Goal: Task Accomplishment & Management: Manage account settings

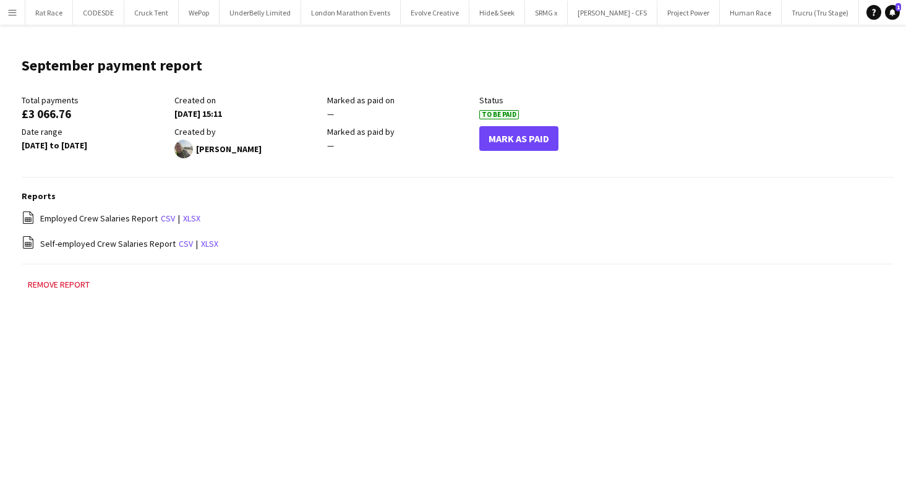
scroll to position [0, 1185]
click at [6, 4] on button "Menu" at bounding box center [12, 12] width 25 height 25
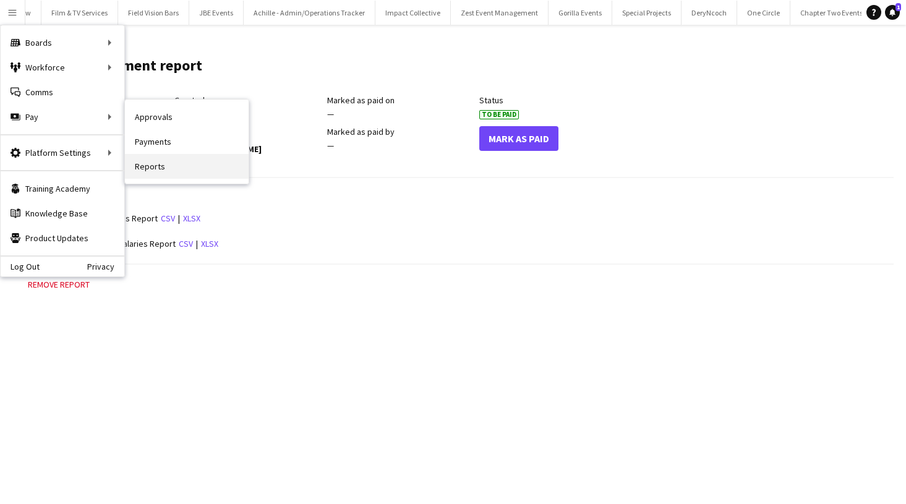
click at [157, 161] on link "Reports" at bounding box center [187, 166] width 124 height 25
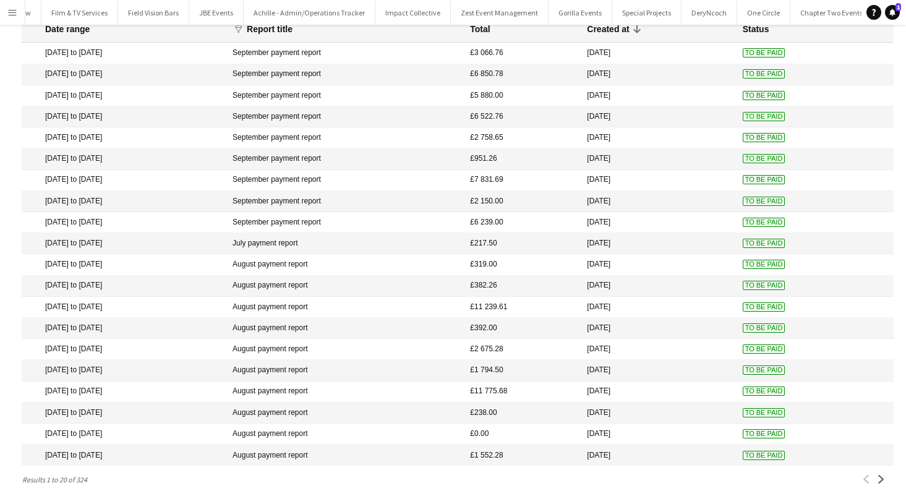
scroll to position [59, 0]
click at [880, 479] on app-icon "Next" at bounding box center [881, 480] width 9 height 9
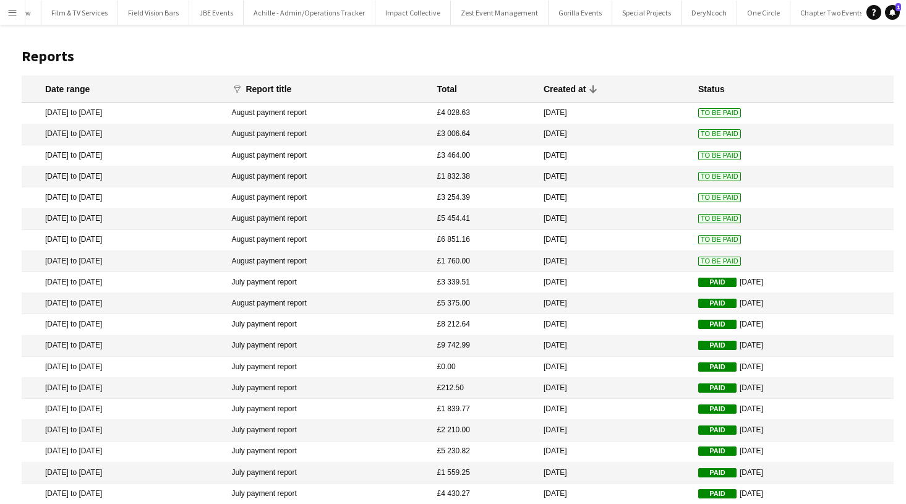
scroll to position [0, 0]
click at [743, 258] on mat-cell "To Be Paid" at bounding box center [793, 261] width 202 height 21
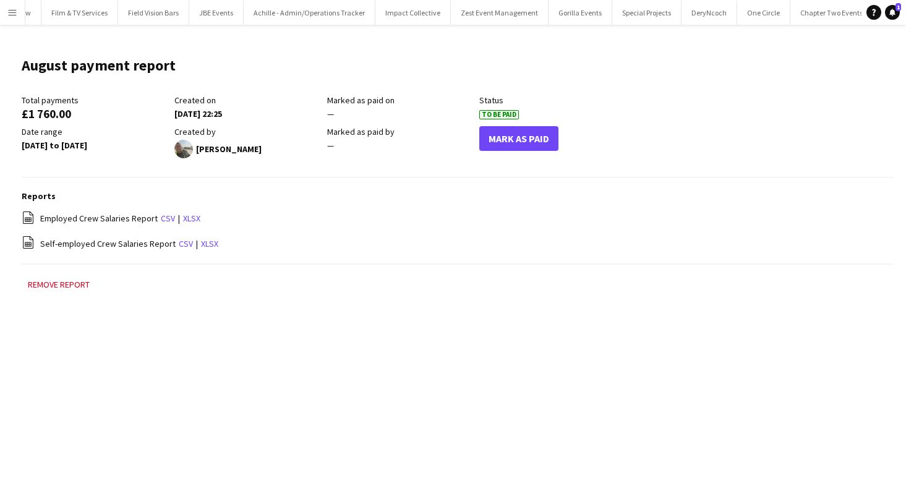
click at [530, 142] on button "Mark As Paid" at bounding box center [518, 138] width 79 height 25
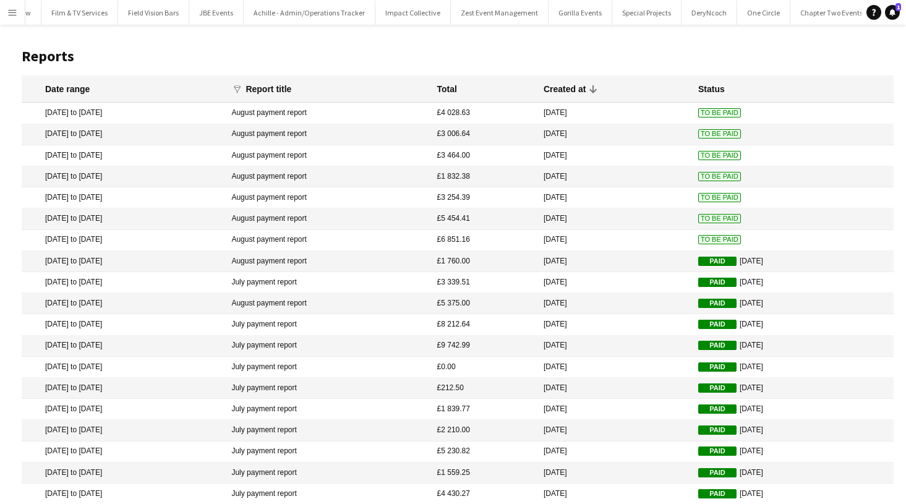
click at [667, 229] on mat-cell "[DATE]" at bounding box center [615, 218] width 155 height 21
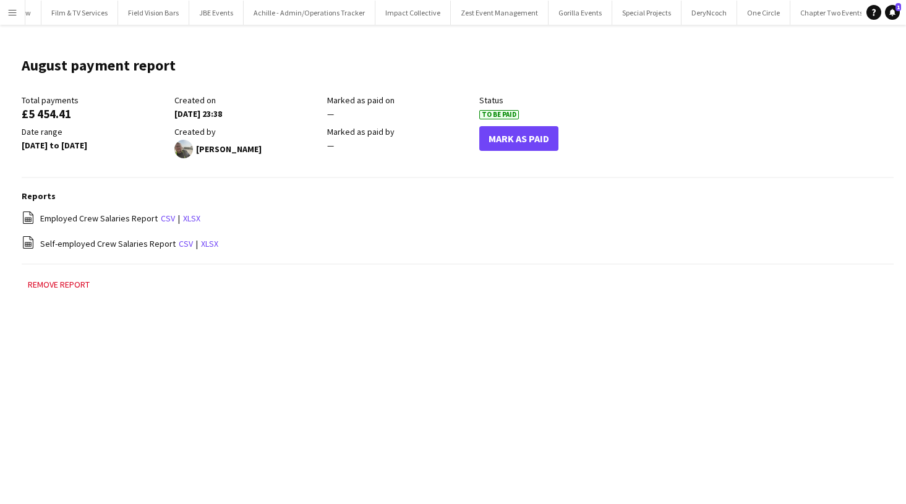
click at [499, 138] on button "Mark As Paid" at bounding box center [518, 138] width 79 height 25
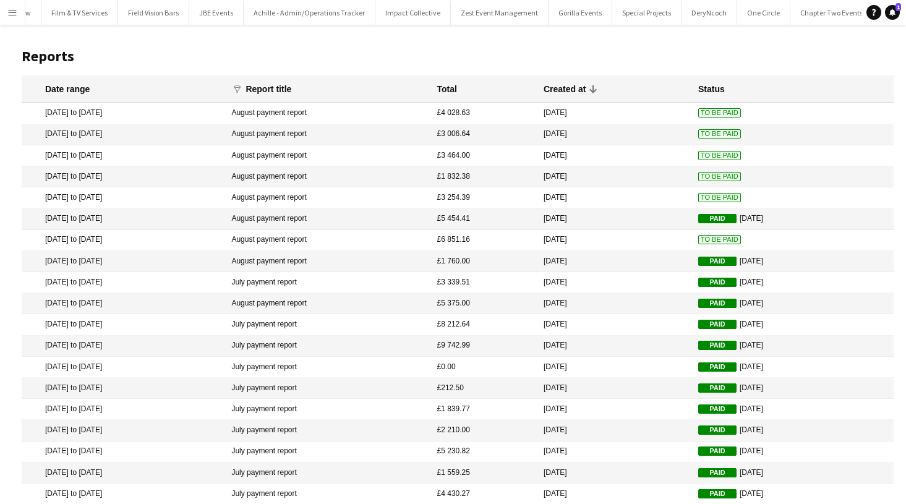
click at [698, 198] on span "To Be Paid" at bounding box center [719, 197] width 43 height 9
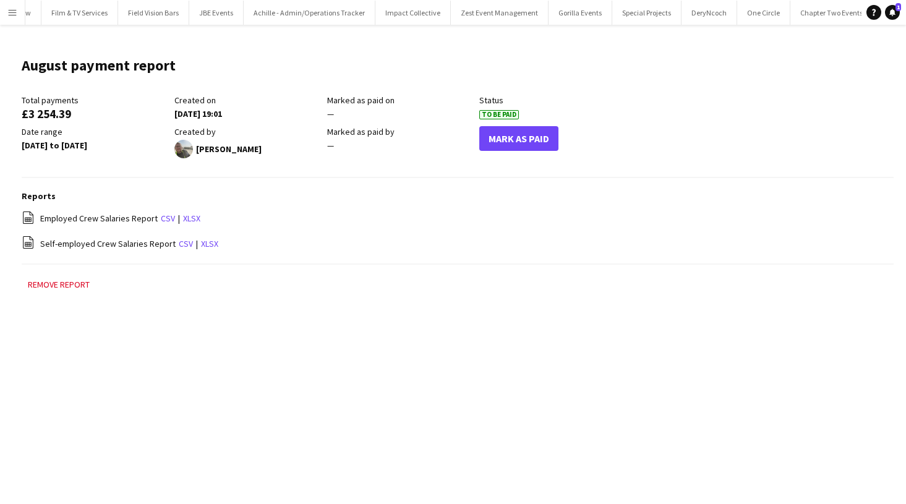
click at [507, 139] on button "Mark As Paid" at bounding box center [518, 138] width 79 height 25
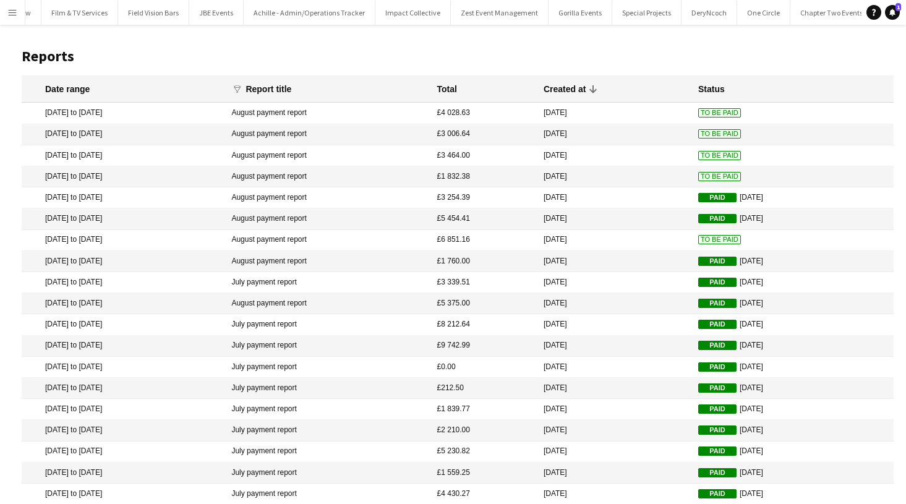
click at [652, 226] on mat-cell "[DATE]" at bounding box center [615, 218] width 155 height 21
click at [657, 239] on mat-cell "[DATE]" at bounding box center [615, 240] width 155 height 21
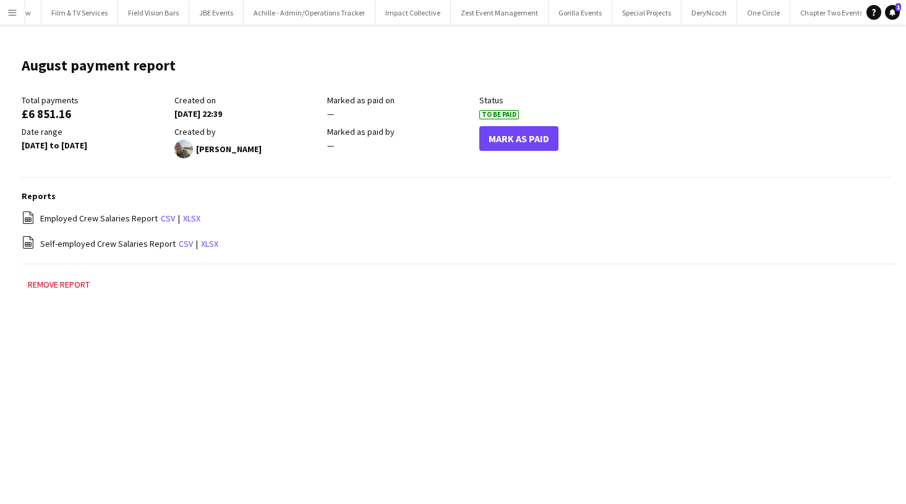
click at [512, 154] on div "Mark As Paid" at bounding box center [555, 142] width 153 height 32
click at [513, 150] on button "Mark As Paid" at bounding box center [518, 138] width 79 height 25
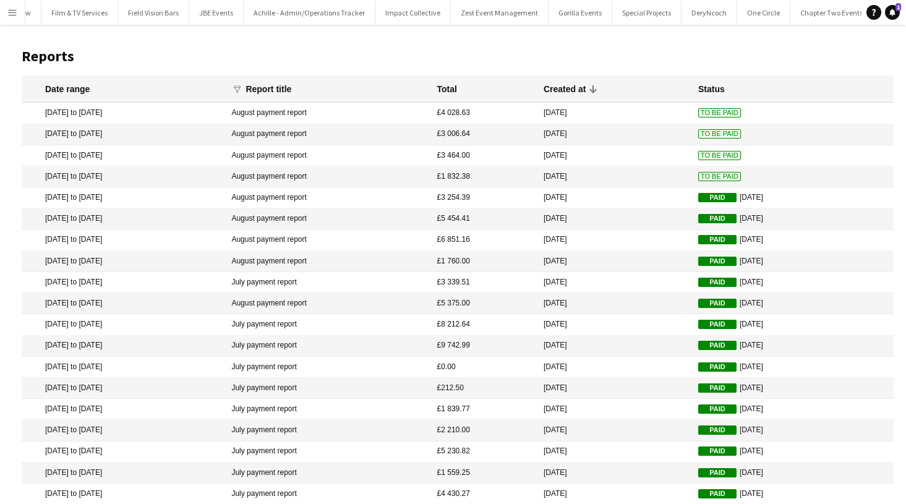
click at [666, 156] on mat-cell "[DATE]" at bounding box center [615, 155] width 155 height 21
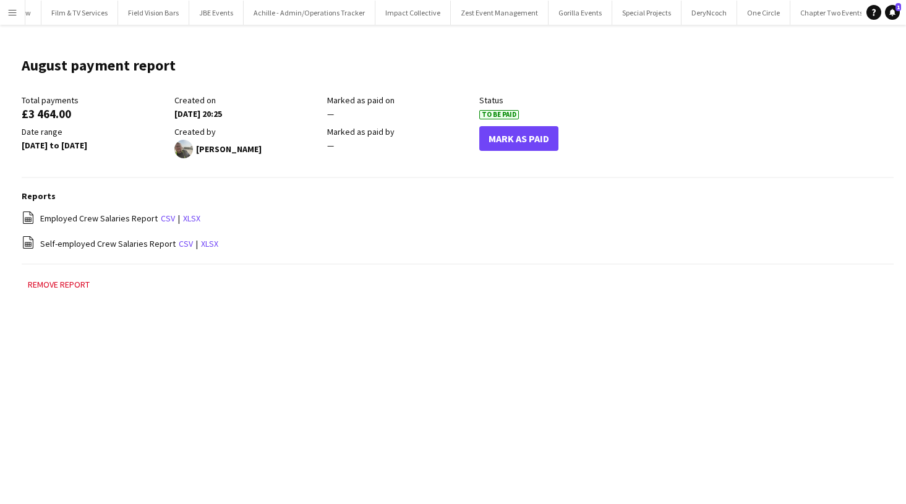
click at [510, 141] on button "Mark As Paid" at bounding box center [518, 138] width 79 height 25
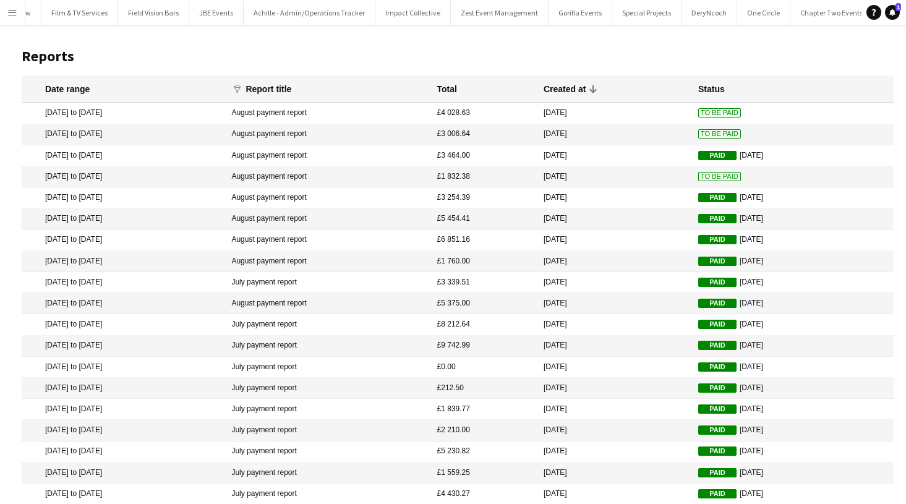
click at [719, 183] on mat-cell "To Be Paid" at bounding box center [793, 176] width 202 height 21
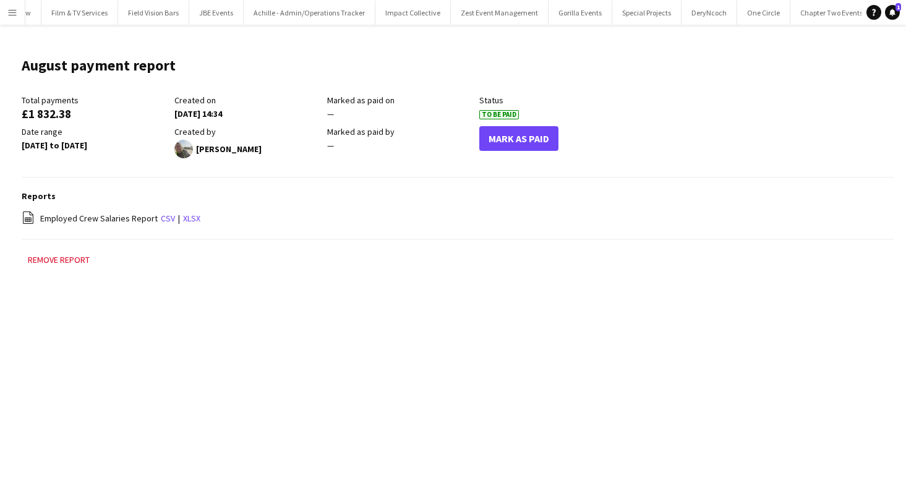
click at [501, 155] on div "Mark As Paid" at bounding box center [555, 142] width 153 height 32
click at [501, 153] on div "Mark As Paid" at bounding box center [555, 142] width 153 height 32
click at [502, 148] on button "Mark As Paid" at bounding box center [518, 138] width 79 height 25
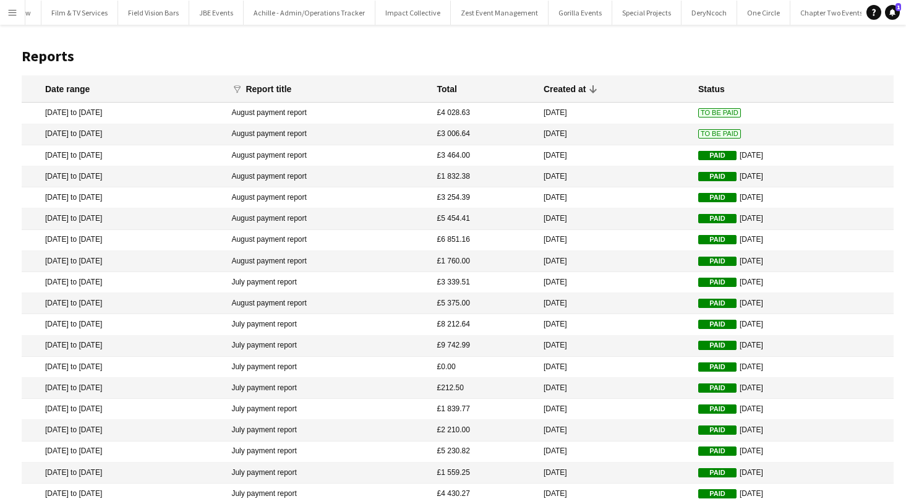
click at [666, 126] on mat-cell "[DATE]" at bounding box center [615, 134] width 155 height 21
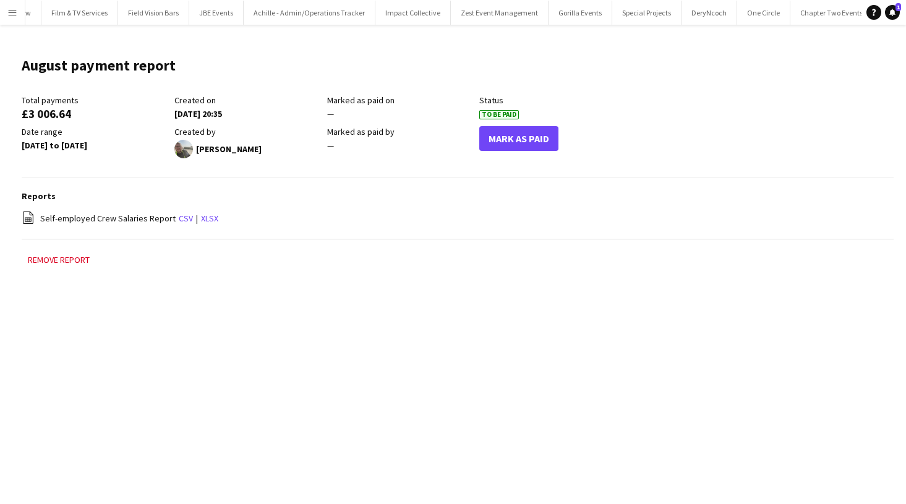
click at [550, 134] on button "Mark As Paid" at bounding box center [518, 138] width 79 height 25
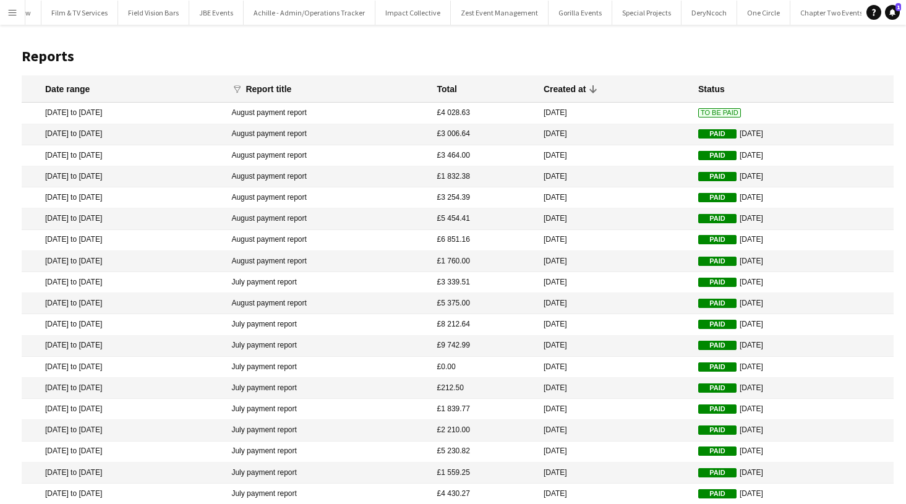
click at [671, 116] on mat-cell "[DATE]" at bounding box center [615, 113] width 155 height 21
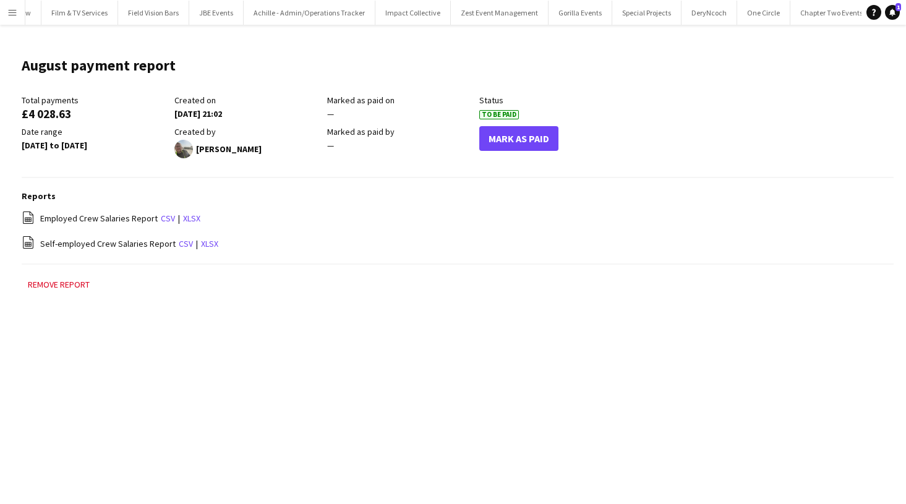
click at [542, 134] on button "Mark As Paid" at bounding box center [518, 138] width 79 height 25
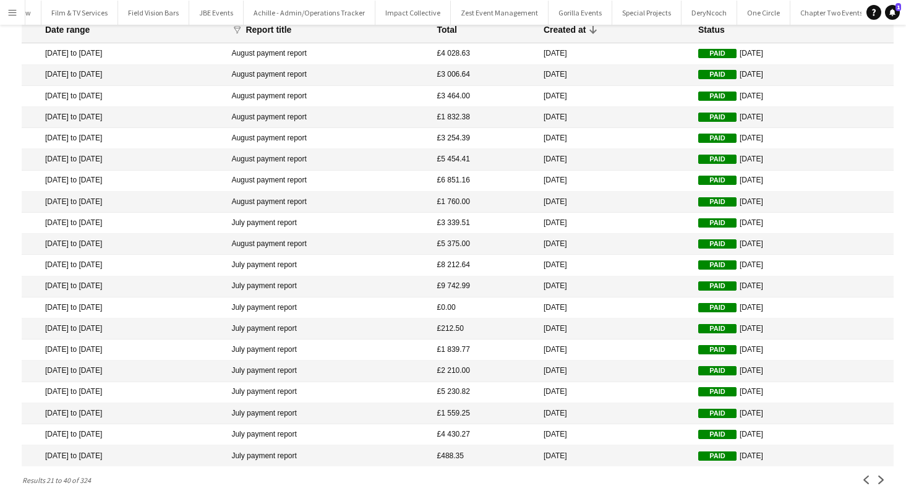
scroll to position [59, 0]
click at [865, 476] on app-icon "Previous" at bounding box center [866, 480] width 9 height 9
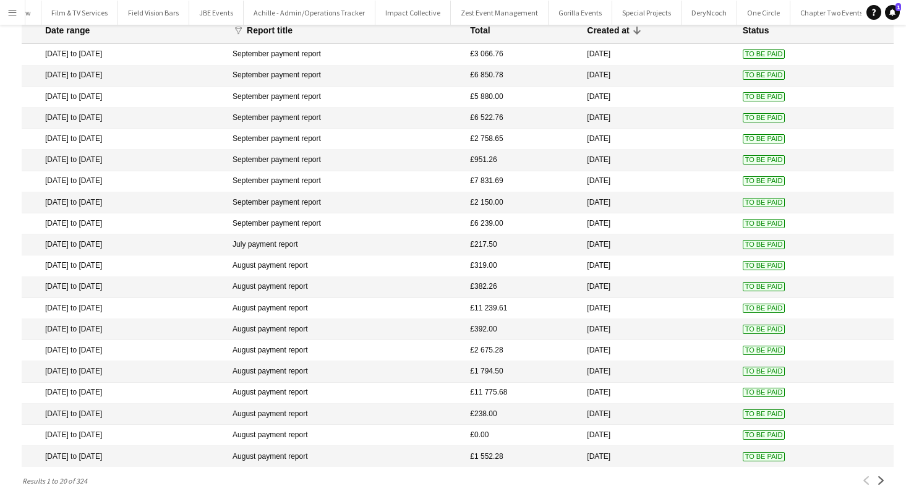
click at [736, 457] on mat-cell "[DATE]" at bounding box center [658, 456] width 155 height 21
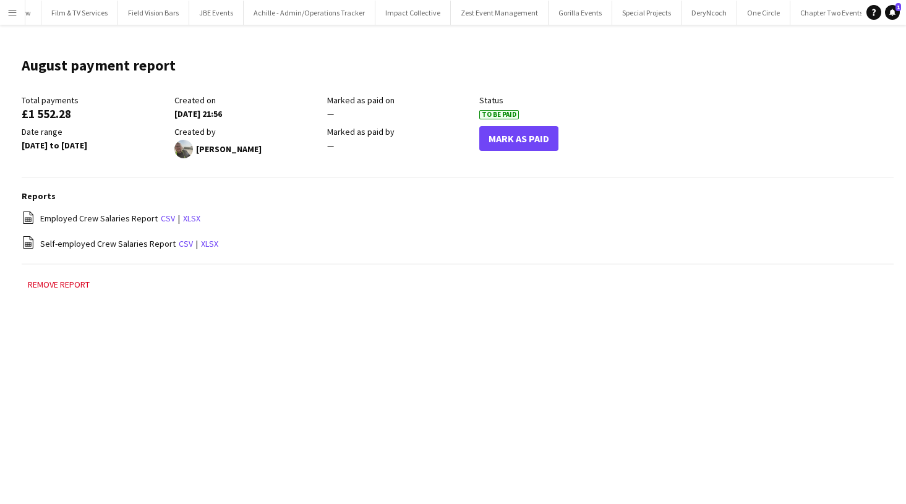
click at [503, 137] on button "Mark As Paid" at bounding box center [518, 138] width 79 height 25
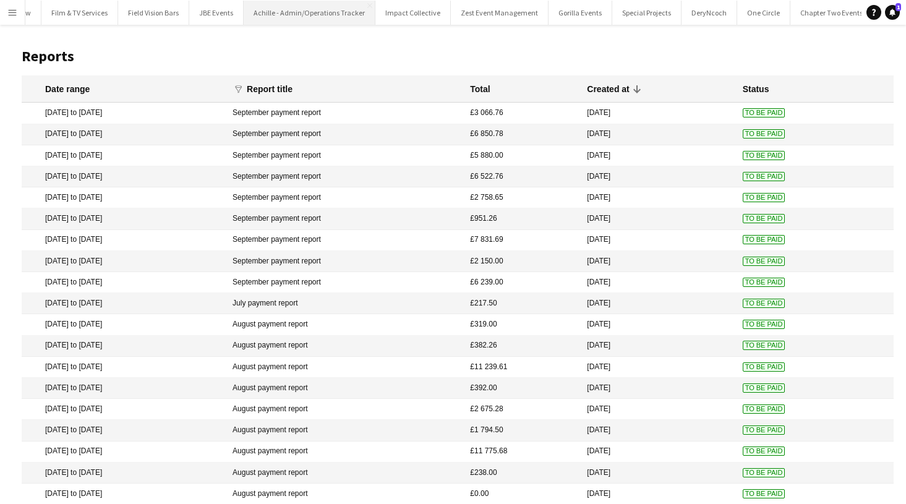
scroll to position [59, 0]
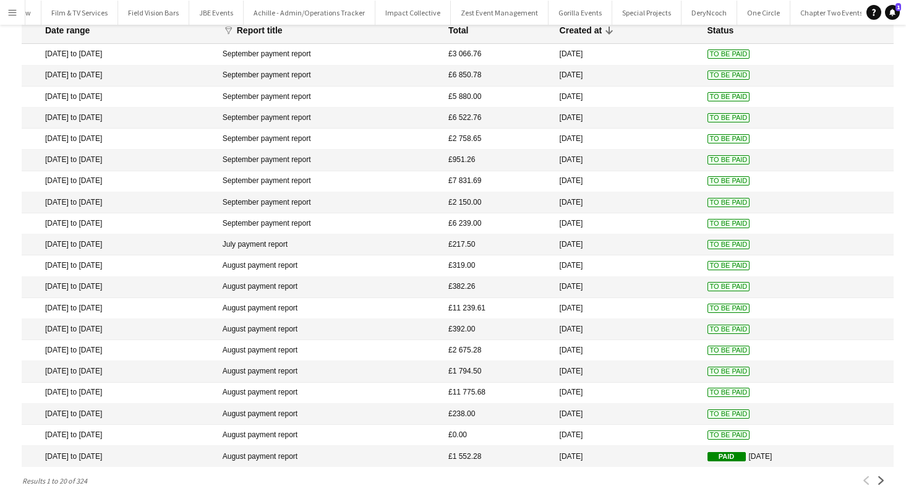
click at [724, 432] on span "To Be Paid" at bounding box center [729, 435] width 43 height 9
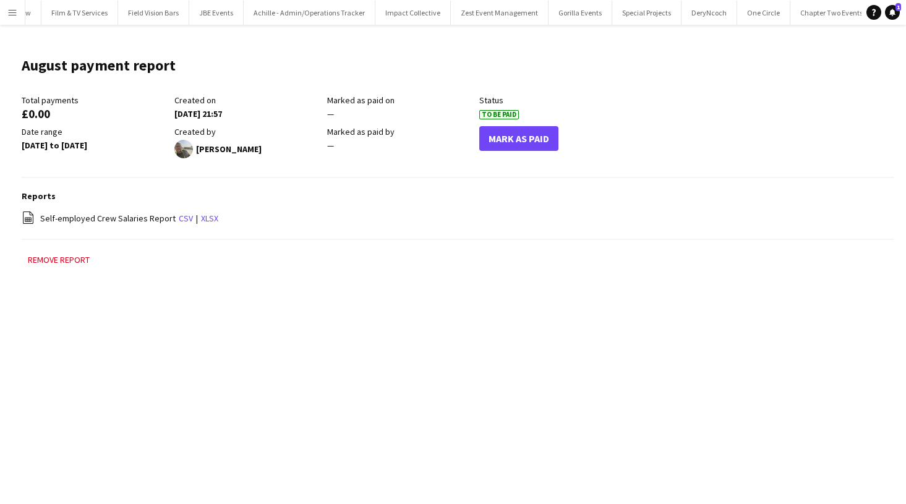
click at [507, 144] on button "Mark As Paid" at bounding box center [518, 138] width 79 height 25
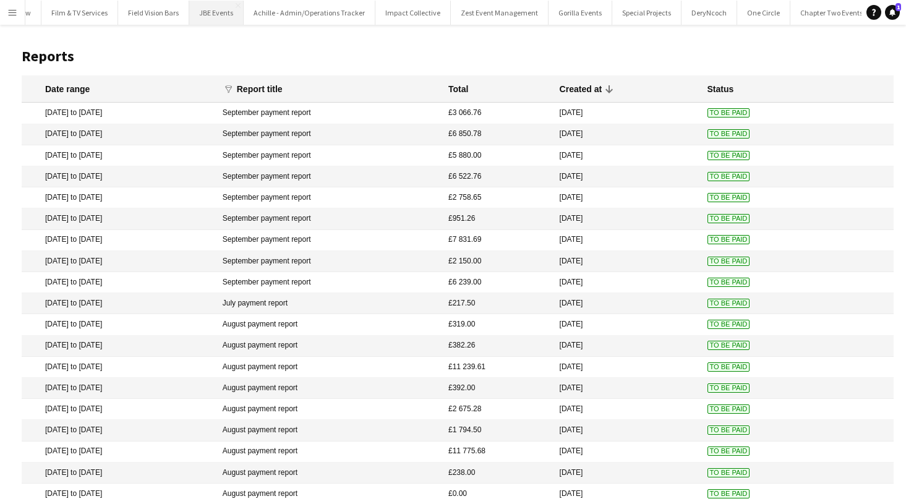
scroll to position [59, 0]
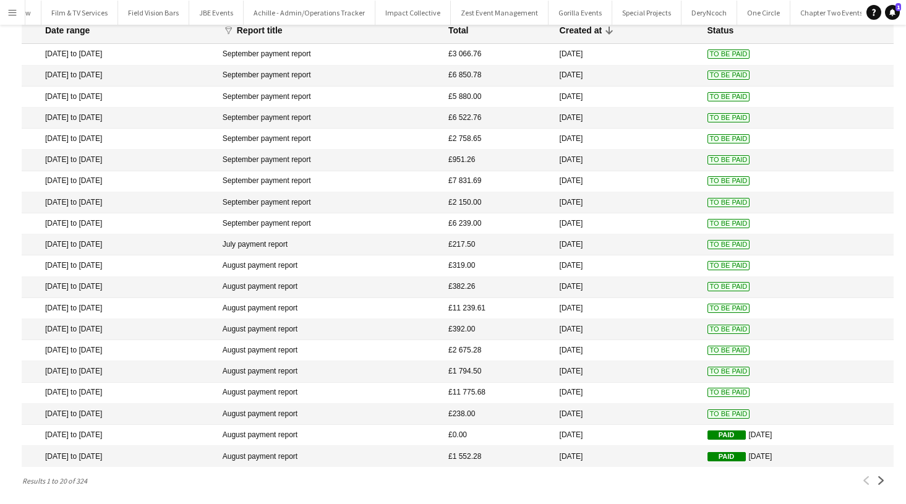
click at [738, 397] on mat-cell "To Be Paid" at bounding box center [798, 393] width 192 height 21
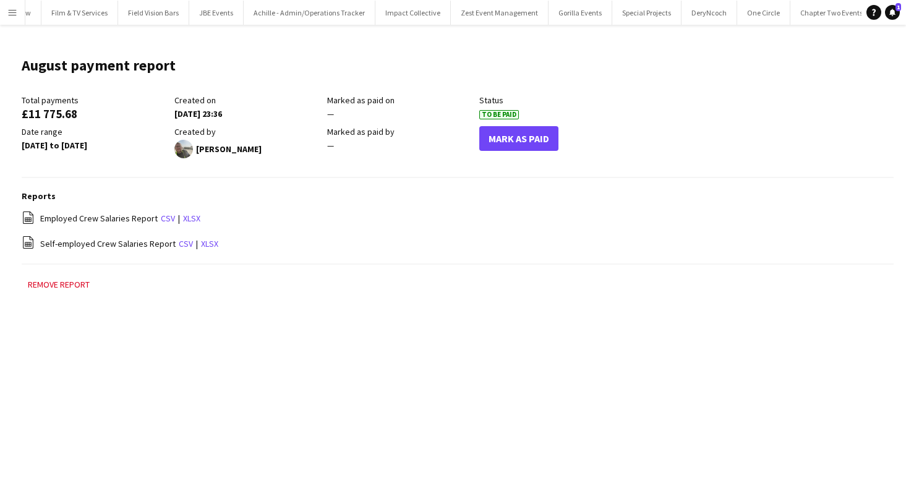
click at [479, 143] on div "Marked as paid by —" at bounding box center [403, 142] width 153 height 32
click at [493, 147] on button "Mark As Paid" at bounding box center [518, 138] width 79 height 25
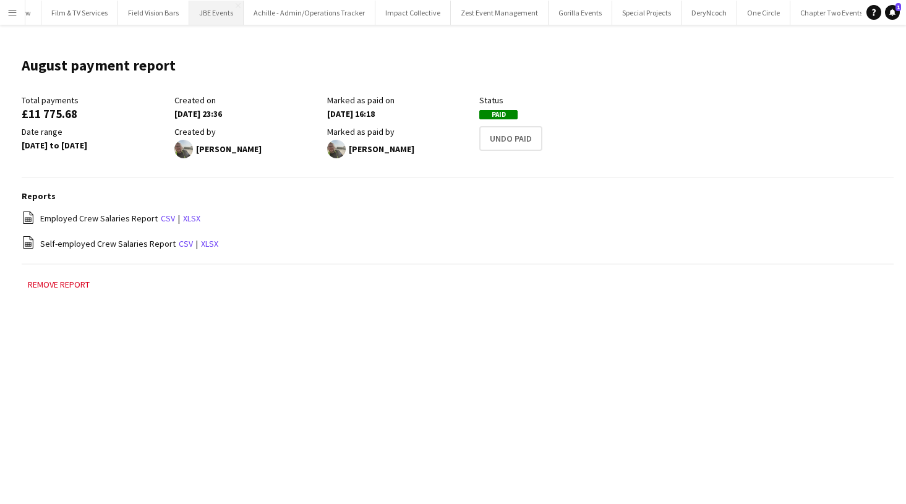
scroll to position [59, 0]
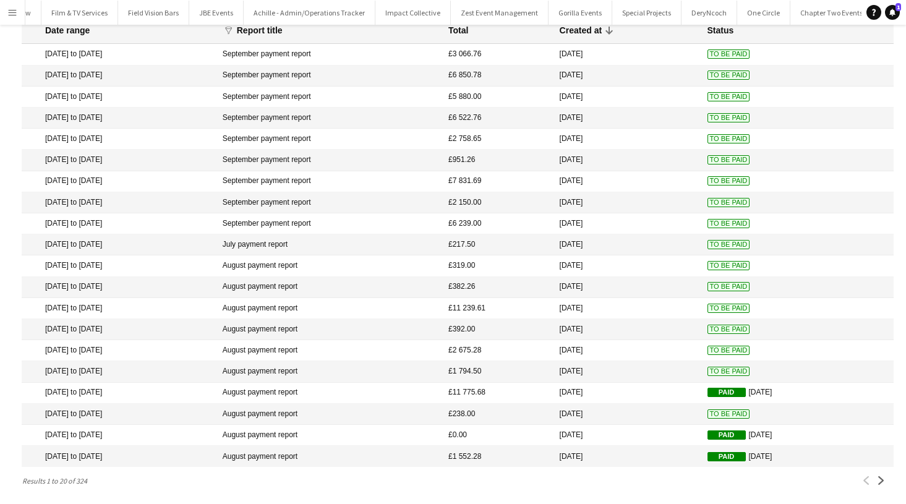
click at [739, 407] on mat-cell "To Be Paid" at bounding box center [798, 414] width 192 height 21
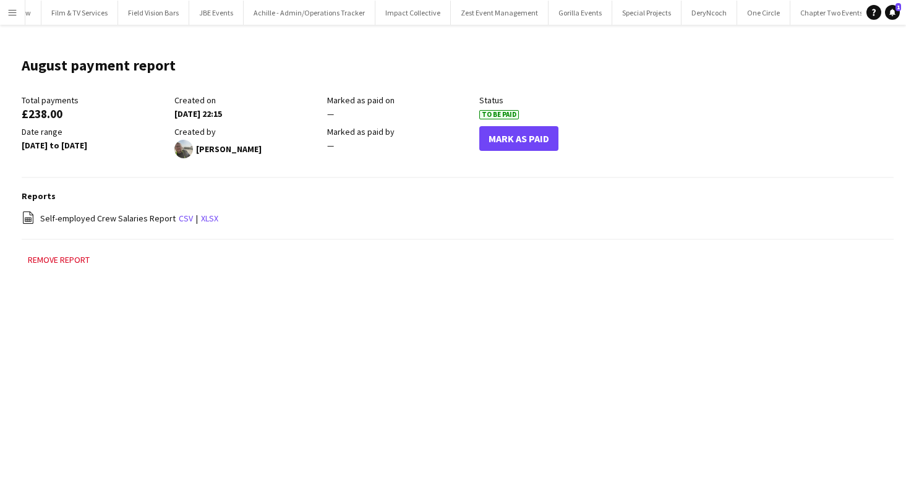
click at [494, 145] on button "Mark As Paid" at bounding box center [518, 138] width 79 height 25
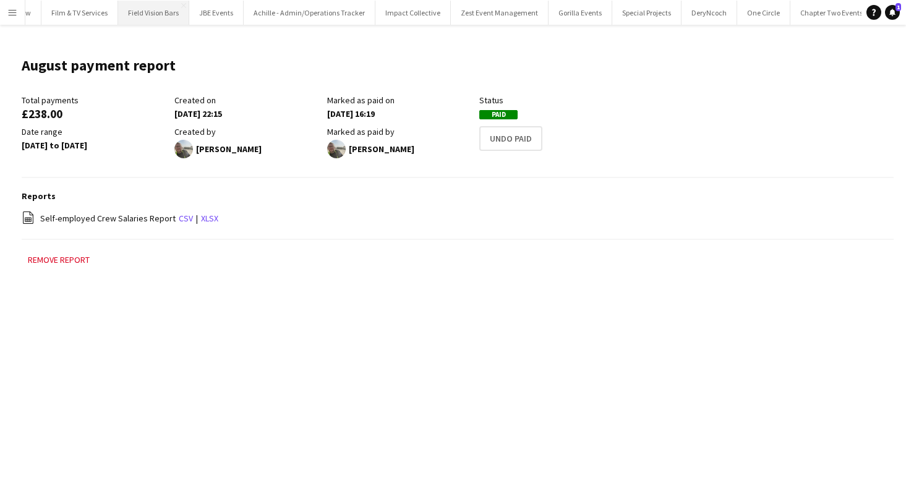
scroll to position [59, 0]
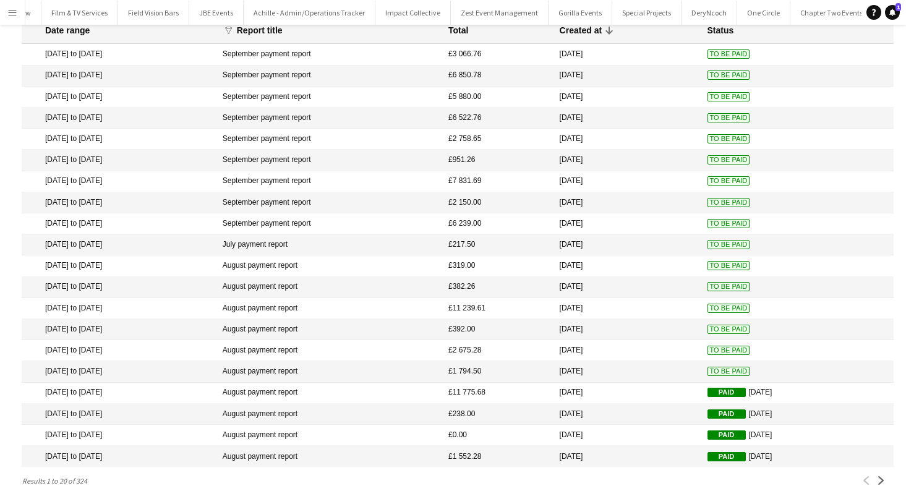
click at [713, 370] on span "To Be Paid" at bounding box center [729, 371] width 43 height 9
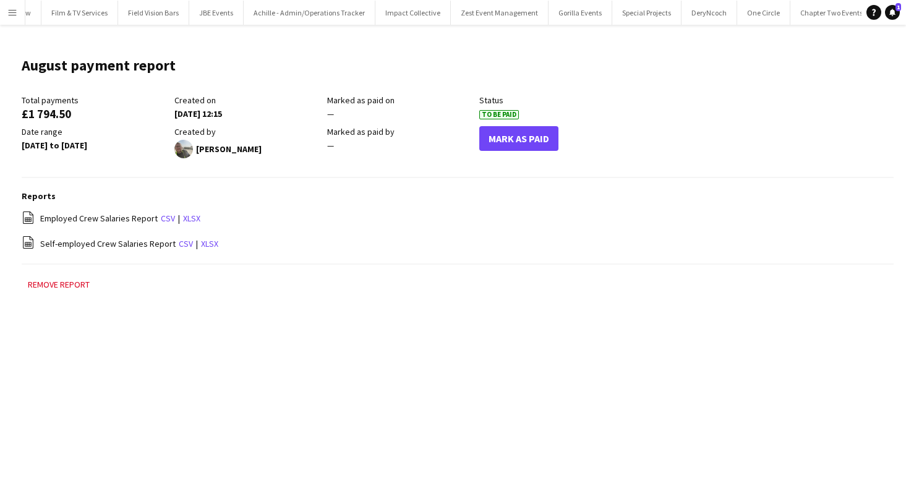
click at [508, 143] on button "Mark As Paid" at bounding box center [518, 138] width 79 height 25
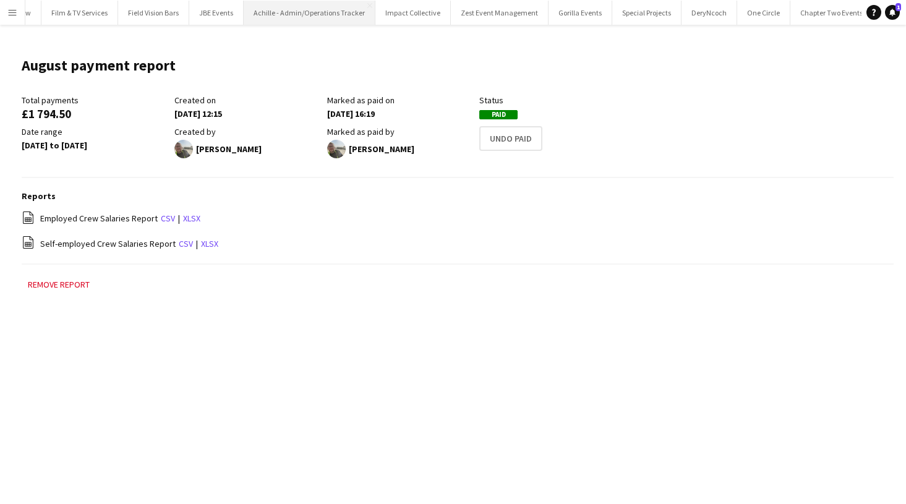
scroll to position [59, 0]
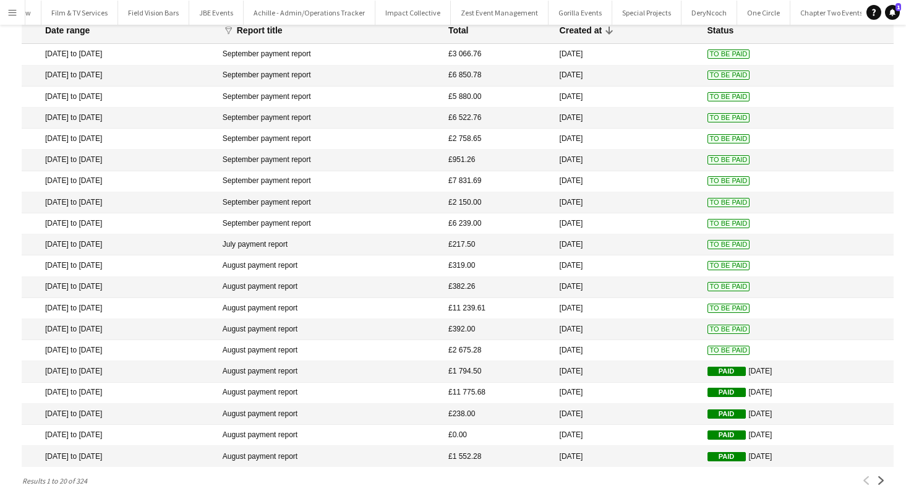
click at [702, 341] on mat-cell "To Be Paid" at bounding box center [798, 350] width 192 height 21
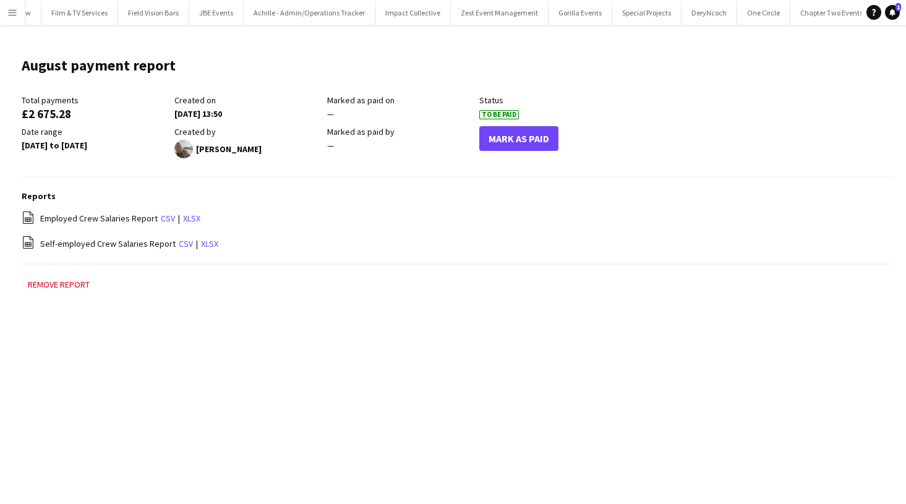
click at [500, 140] on button "Mark As Paid" at bounding box center [518, 138] width 79 height 25
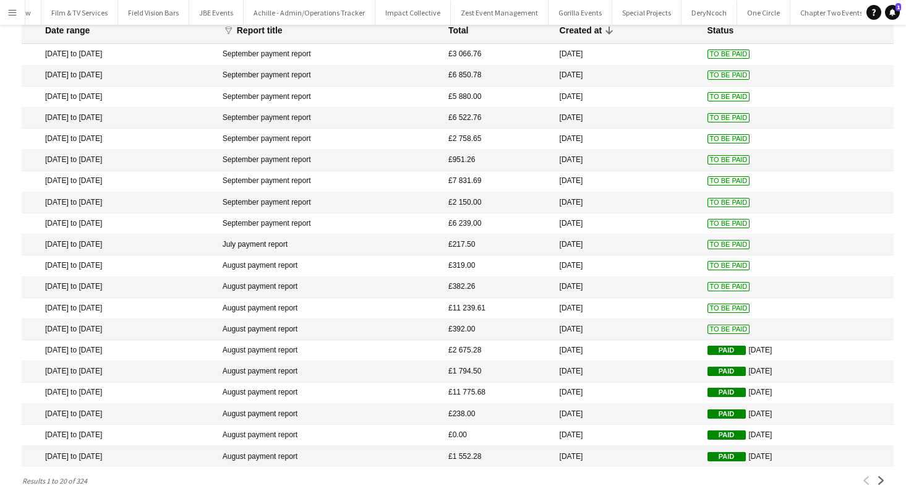
scroll to position [39, 0]
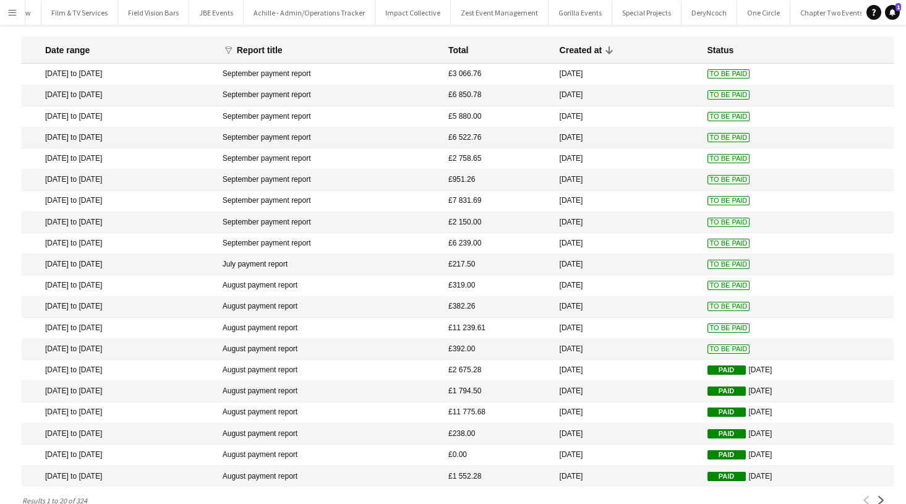
click at [708, 197] on span "To Be Paid" at bounding box center [729, 200] width 43 height 9
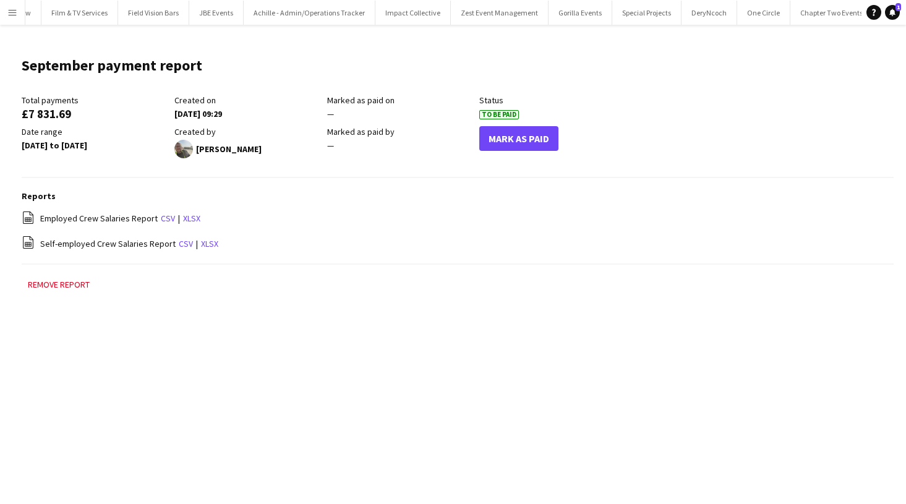
click at [538, 136] on button "Mark As Paid" at bounding box center [518, 138] width 79 height 25
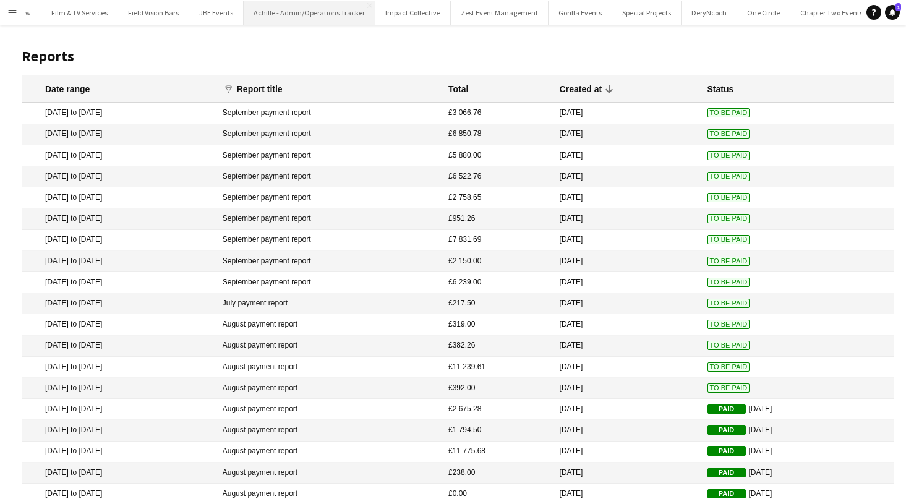
scroll to position [39, 0]
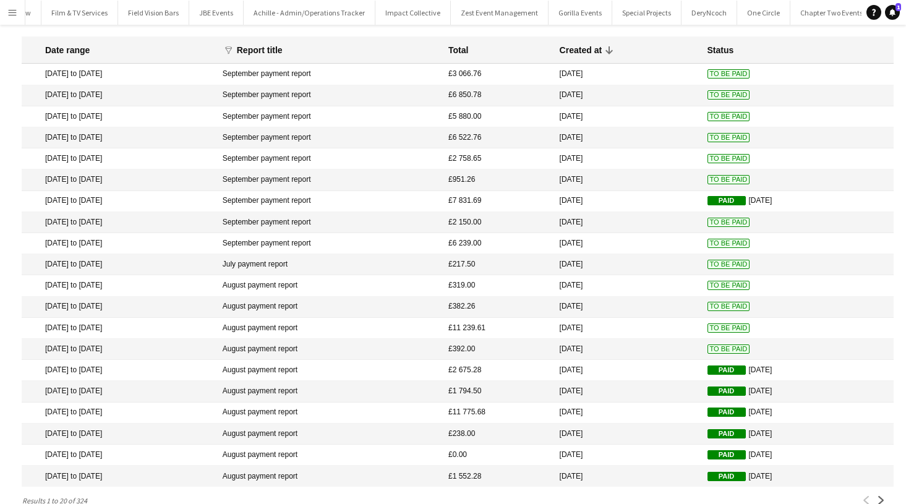
click at [708, 222] on span "To Be Paid" at bounding box center [729, 222] width 43 height 9
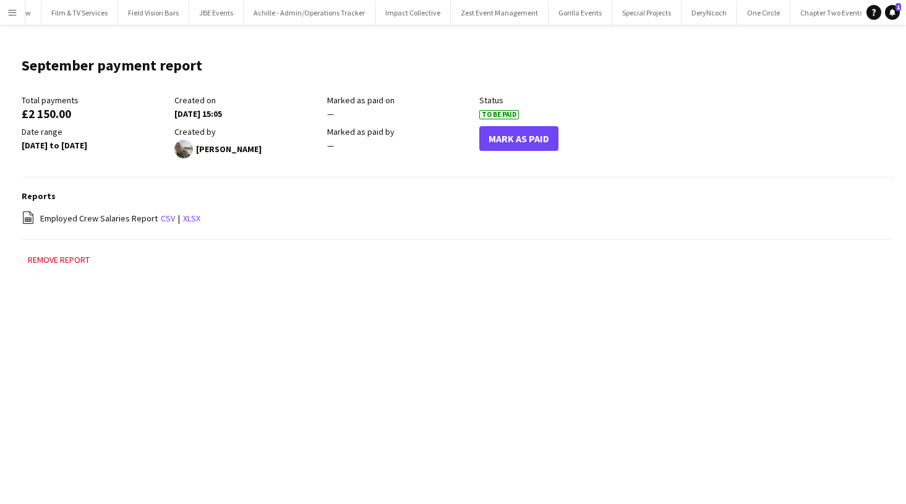
click at [513, 137] on button "Mark As Paid" at bounding box center [518, 138] width 79 height 25
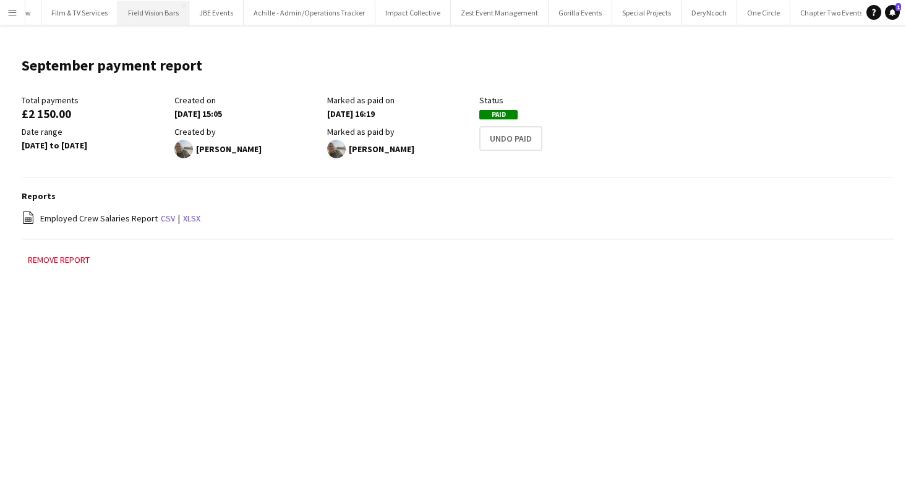
scroll to position [39, 0]
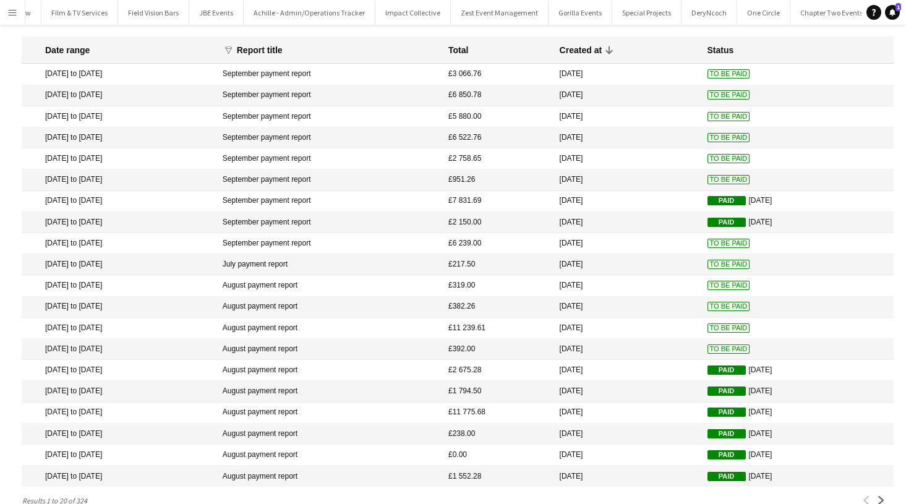
click at [732, 249] on mat-cell "To Be Paid" at bounding box center [798, 243] width 192 height 21
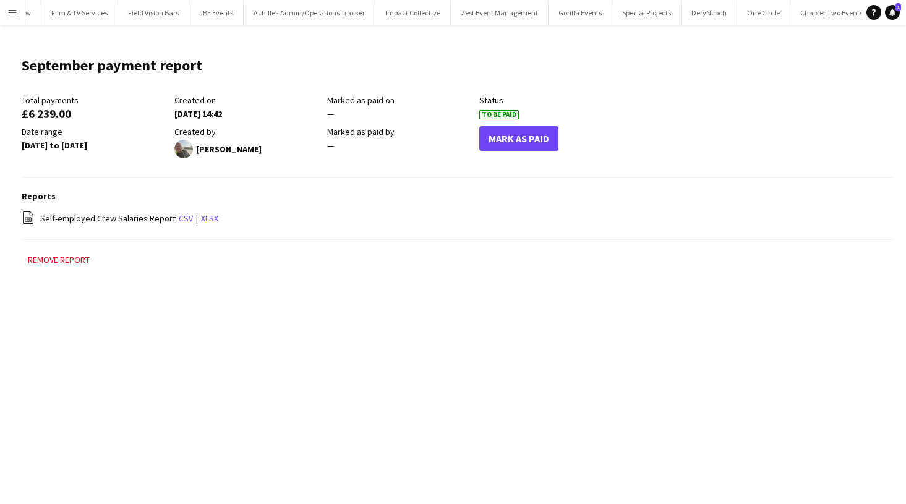
click at [507, 149] on button "Mark As Paid" at bounding box center [518, 138] width 79 height 25
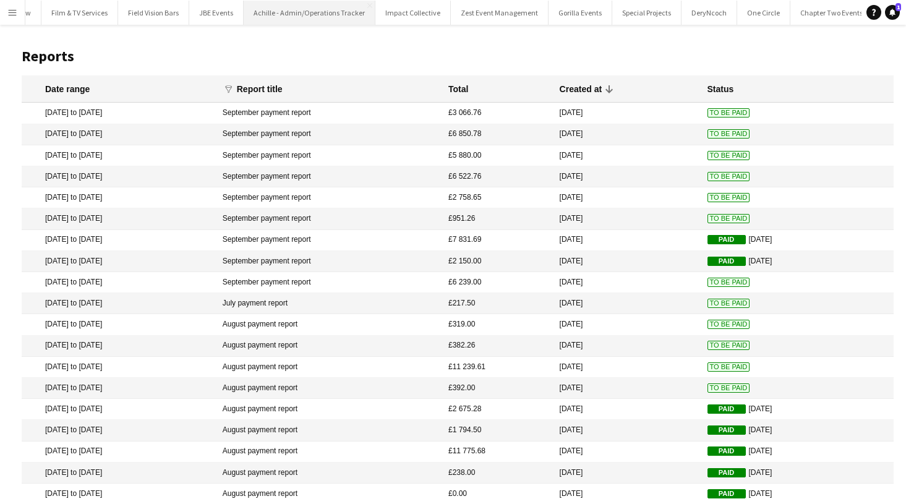
scroll to position [39, 0]
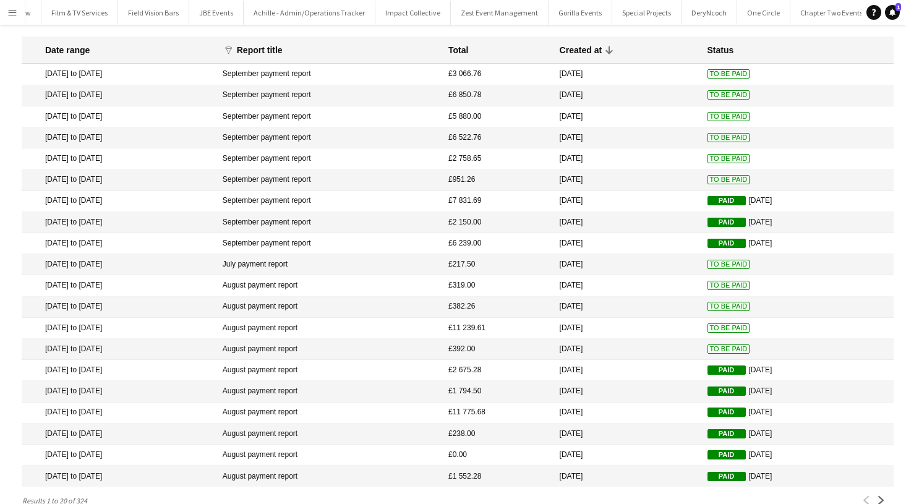
click at [668, 252] on mat-cell "[DATE]" at bounding box center [628, 243] width 148 height 21
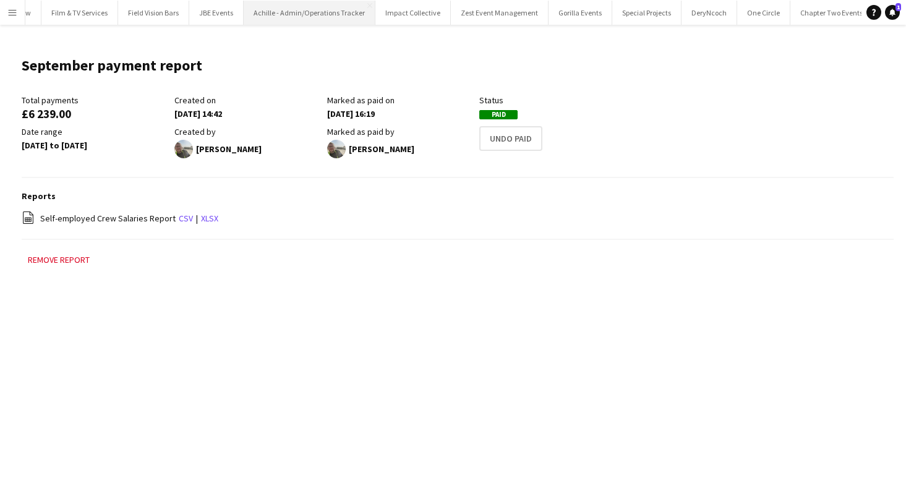
scroll to position [39, 0]
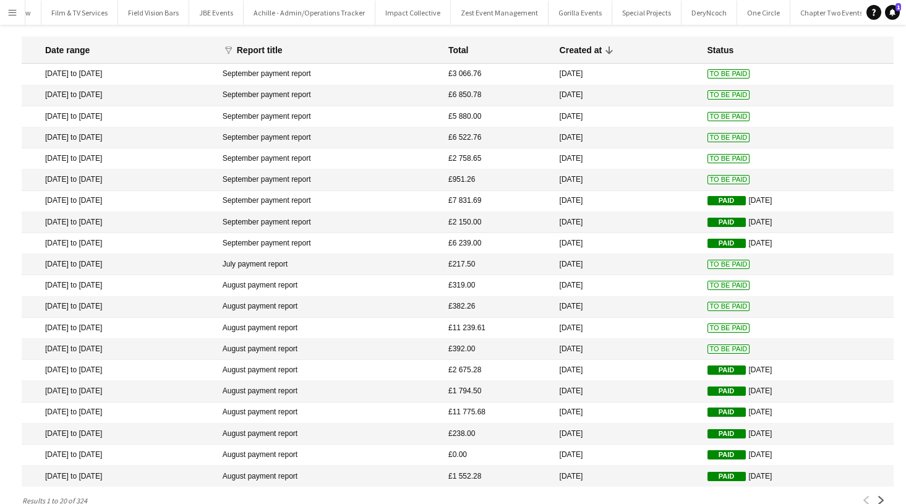
click at [709, 257] on mat-cell "To Be Paid" at bounding box center [798, 264] width 192 height 21
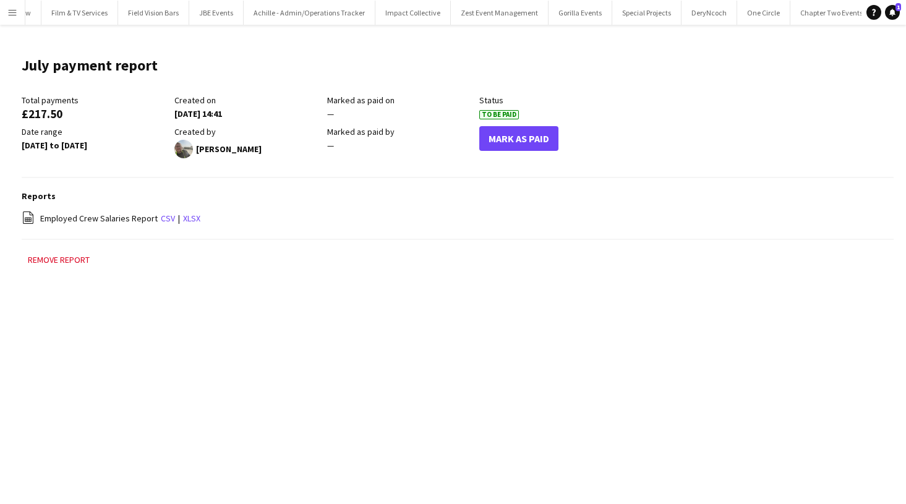
click at [515, 137] on button "Mark As Paid" at bounding box center [518, 138] width 79 height 25
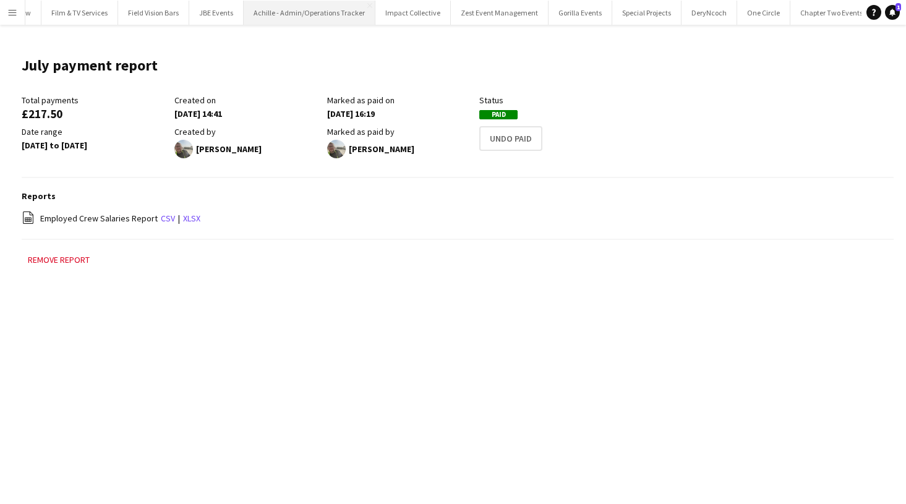
scroll to position [39, 0]
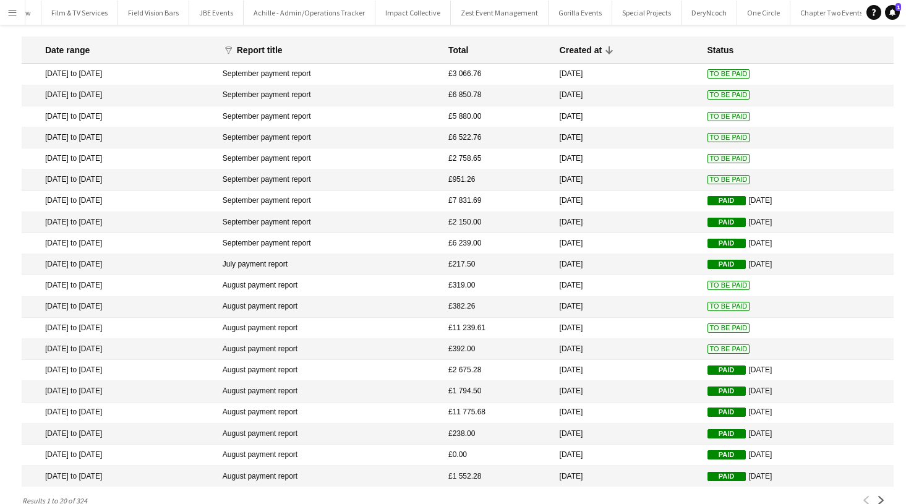
click at [685, 280] on mat-cell "[DATE]" at bounding box center [628, 285] width 148 height 21
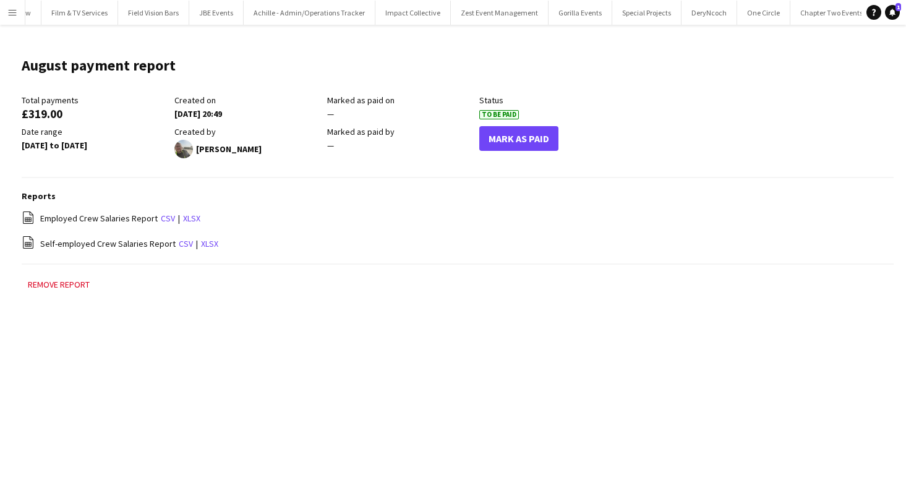
click at [508, 146] on button "Mark As Paid" at bounding box center [518, 138] width 79 height 25
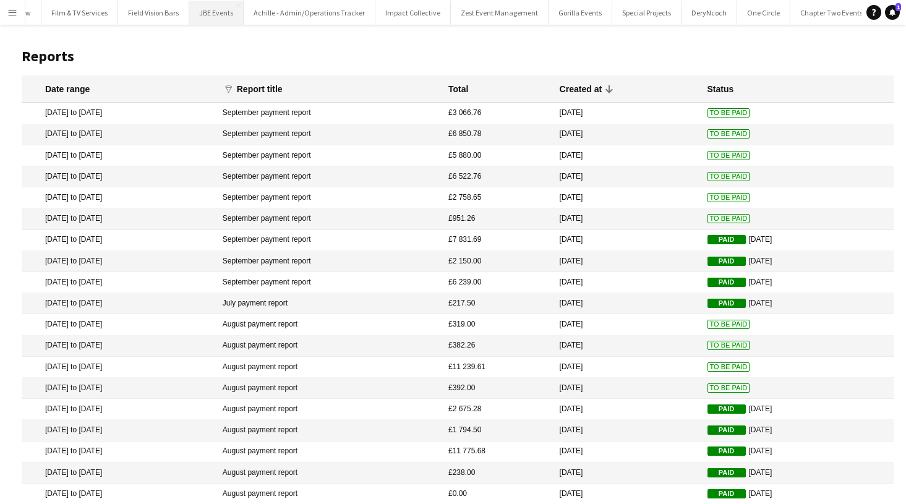
scroll to position [39, 0]
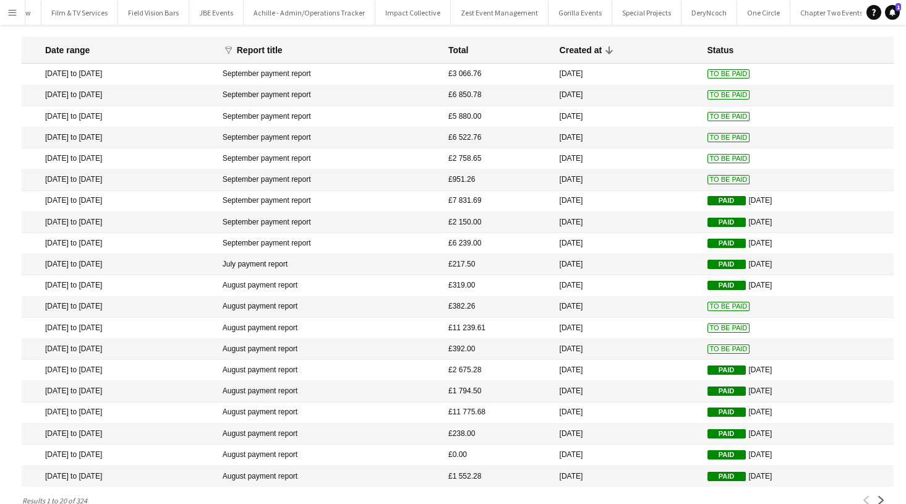
click at [768, 309] on mat-cell "To Be Paid" at bounding box center [798, 307] width 192 height 21
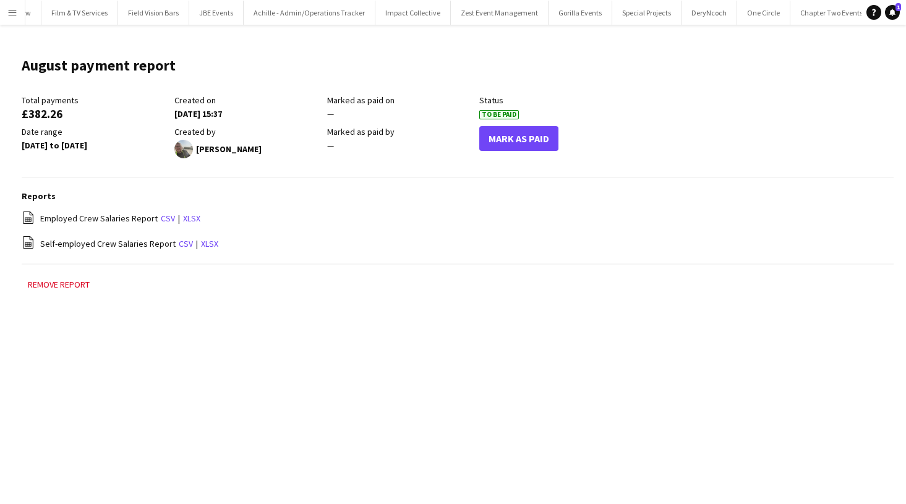
drag, startPoint x: 477, startPoint y: 133, endPoint x: 488, endPoint y: 133, distance: 11.1
click at [477, 133] on div "Marked as paid by —" at bounding box center [403, 142] width 153 height 32
click at [491, 133] on button "Mark As Paid" at bounding box center [518, 138] width 79 height 25
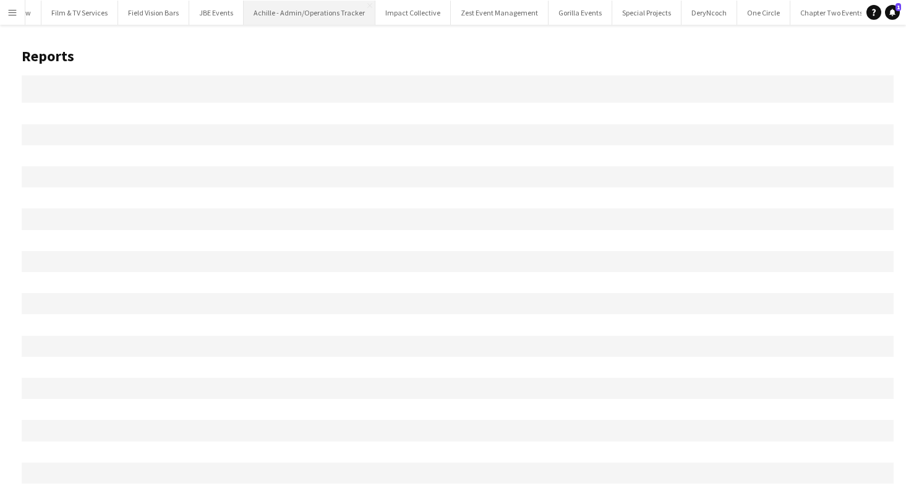
scroll to position [39, 0]
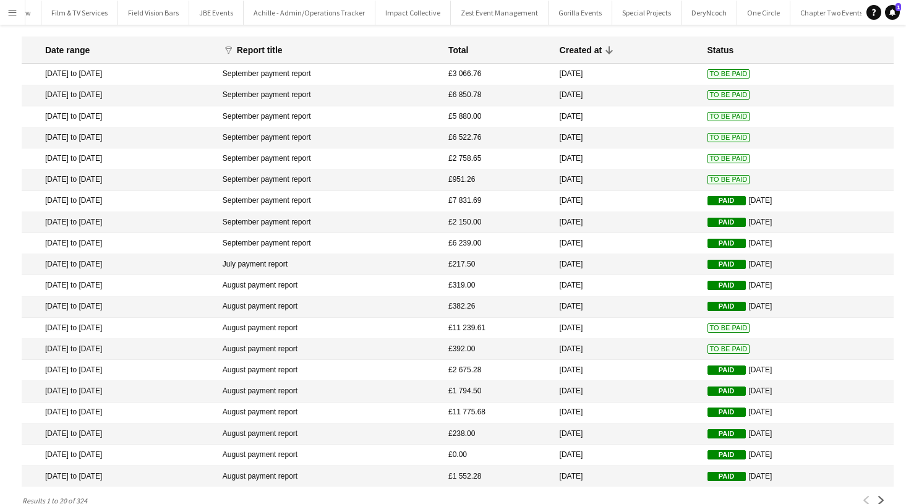
click at [708, 324] on span "To Be Paid" at bounding box center [729, 328] width 43 height 9
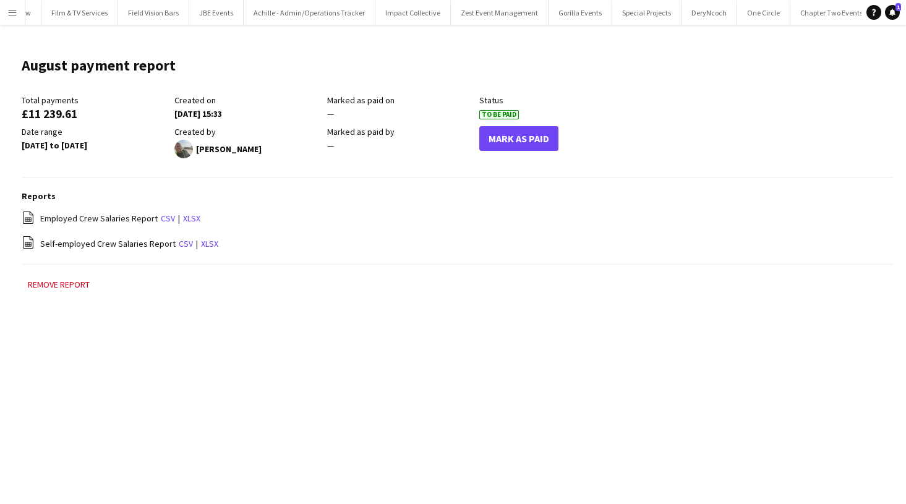
click at [486, 137] on button "Mark As Paid" at bounding box center [518, 138] width 79 height 25
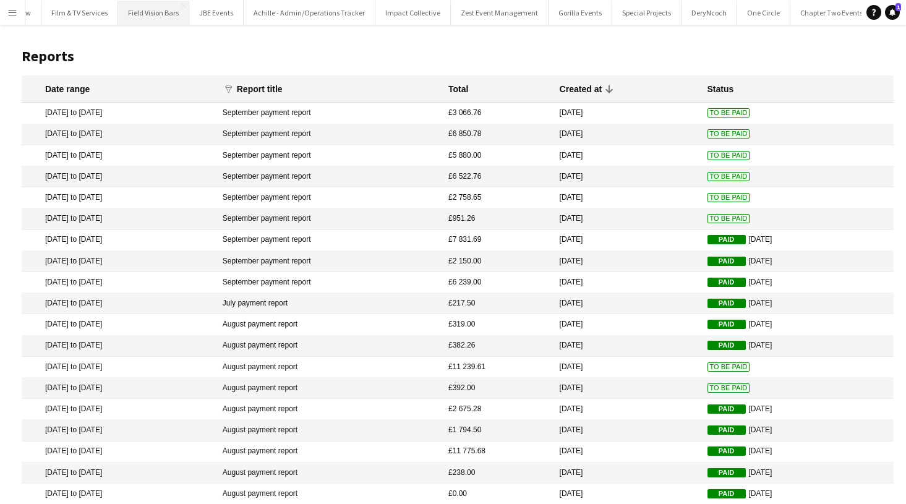
scroll to position [39, 0]
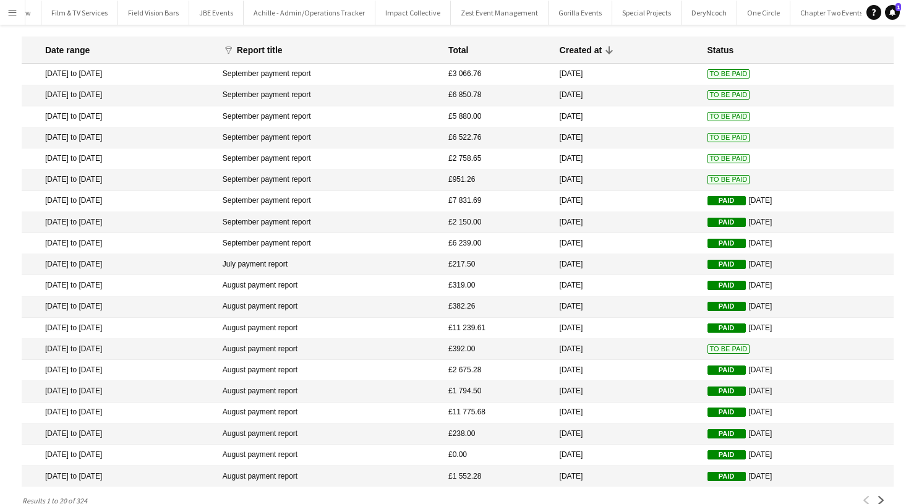
click at [716, 351] on span "To Be Paid" at bounding box center [729, 349] width 43 height 9
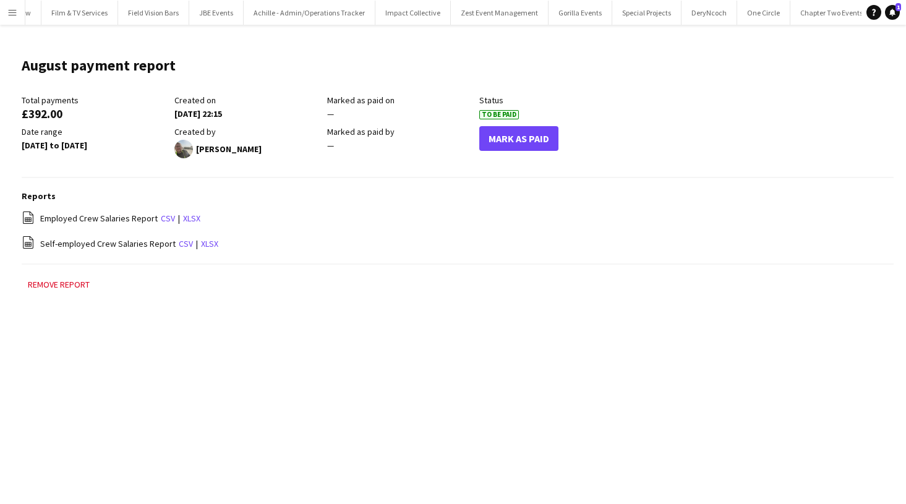
click at [541, 137] on button "Mark As Paid" at bounding box center [518, 138] width 79 height 25
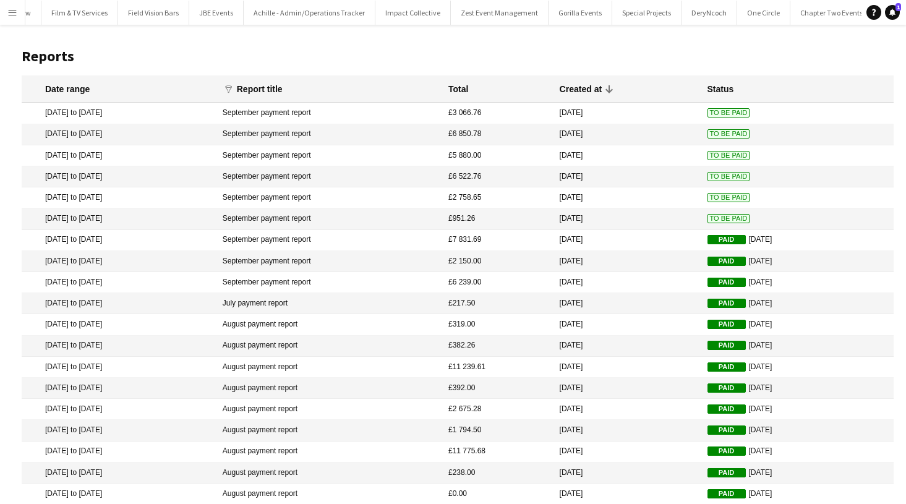
click at [9, 14] on app-icon "Menu" at bounding box center [12, 12] width 10 height 10
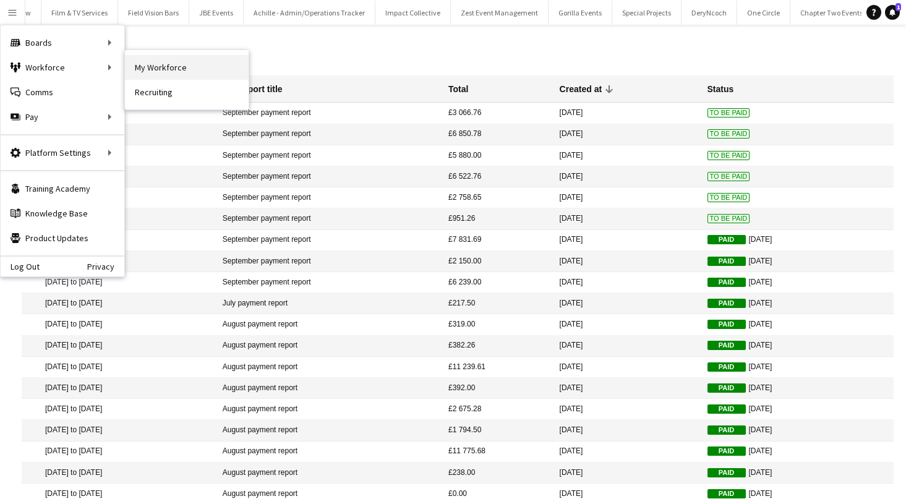
click at [152, 74] on link "My Workforce" at bounding box center [187, 67] width 124 height 25
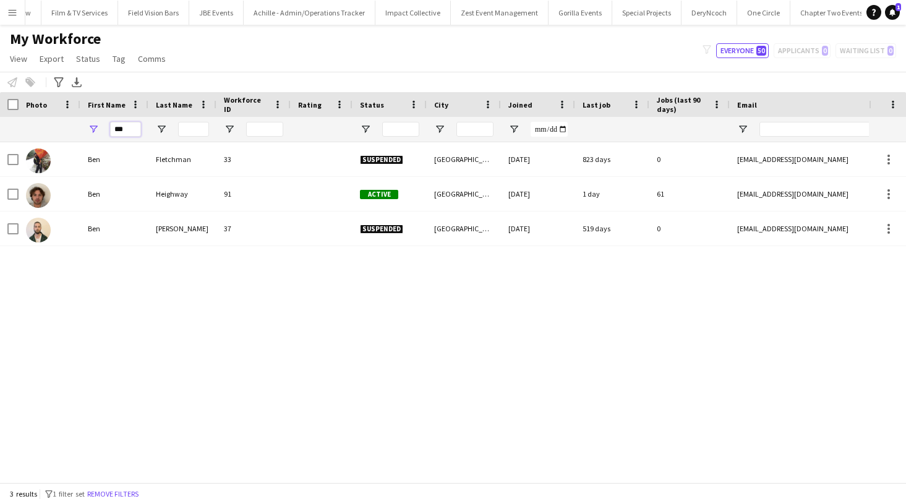
drag, startPoint x: 132, startPoint y: 130, endPoint x: 27, endPoint y: 143, distance: 106.6
click at [33, 142] on div "Workforce Details Photo First Name" at bounding box center [453, 287] width 906 height 390
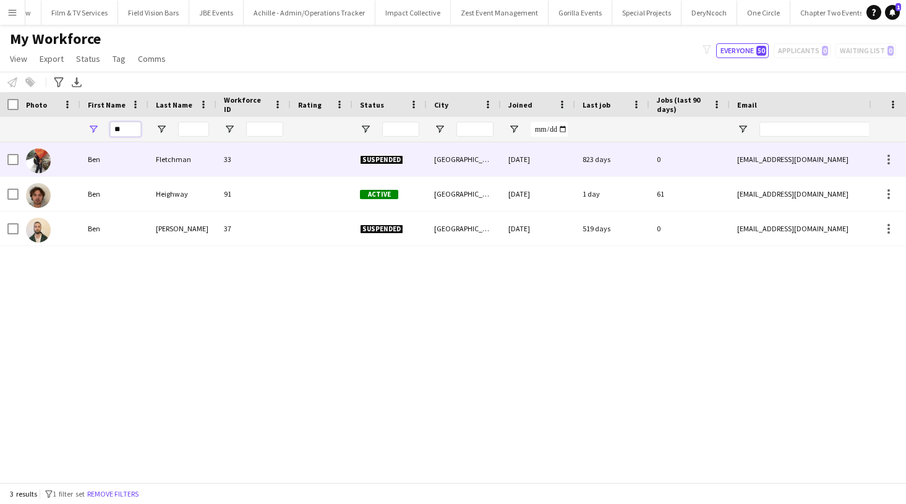
type input "*"
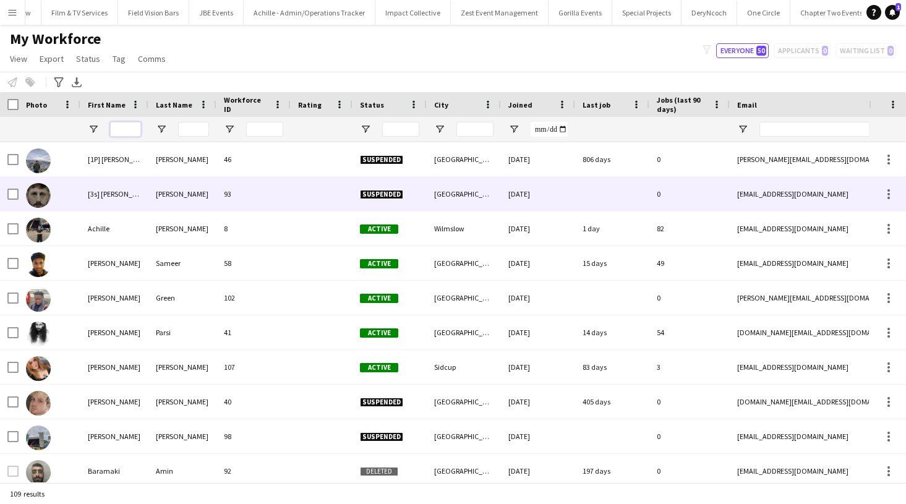
scroll to position [35, 0]
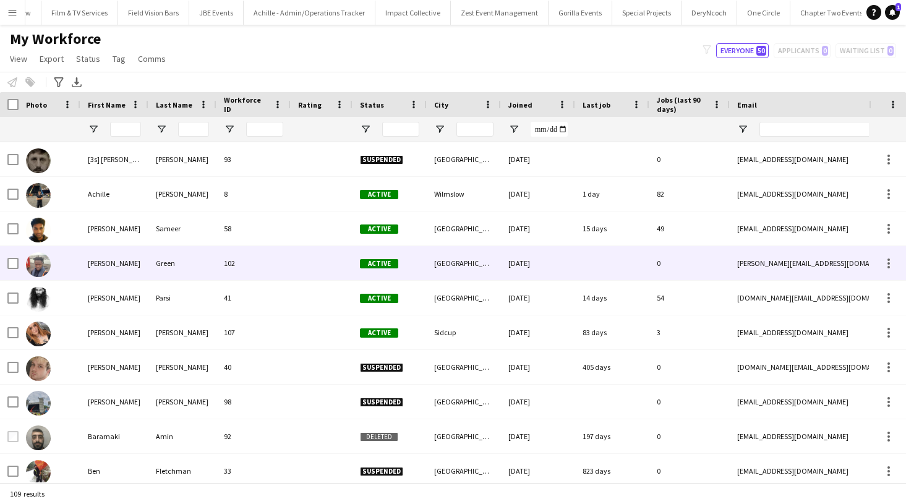
click at [249, 260] on div "102" at bounding box center [254, 263] width 74 height 34
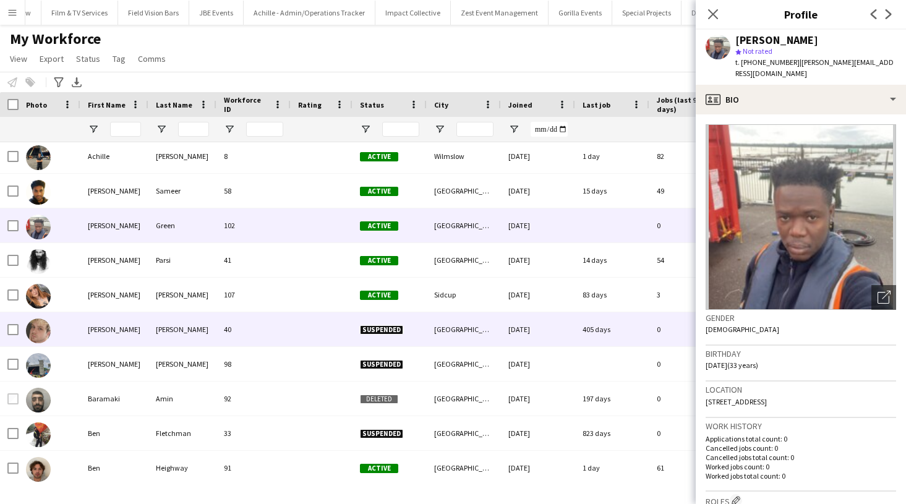
scroll to position [0, 0]
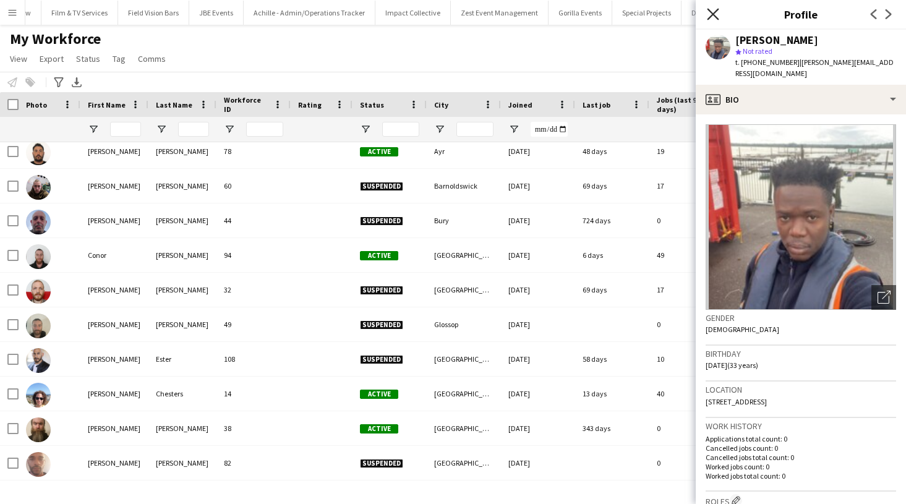
click at [717, 16] on icon "Close pop-in" at bounding box center [713, 14] width 12 height 12
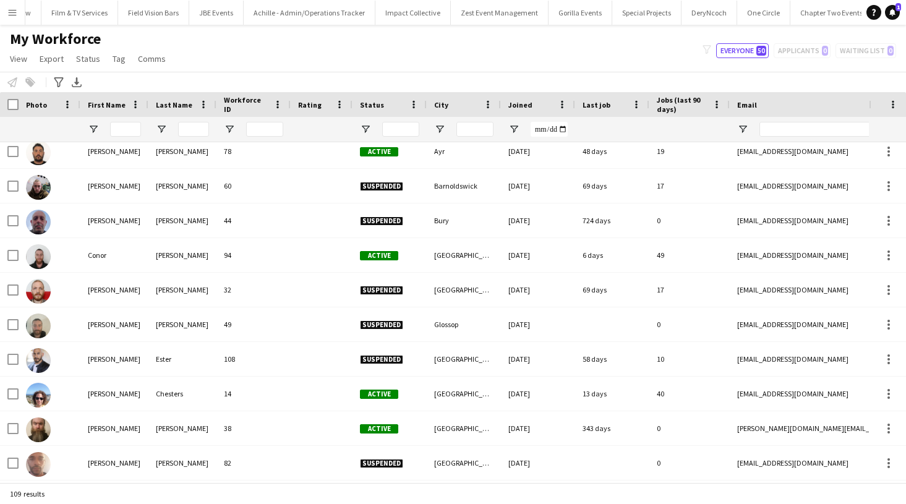
click at [397, 118] on div at bounding box center [400, 129] width 37 height 25
click at [394, 125] on input "Status Filter Input" at bounding box center [400, 129] width 37 height 15
click at [368, 129] on span "Open Filter Menu" at bounding box center [365, 129] width 11 height 11
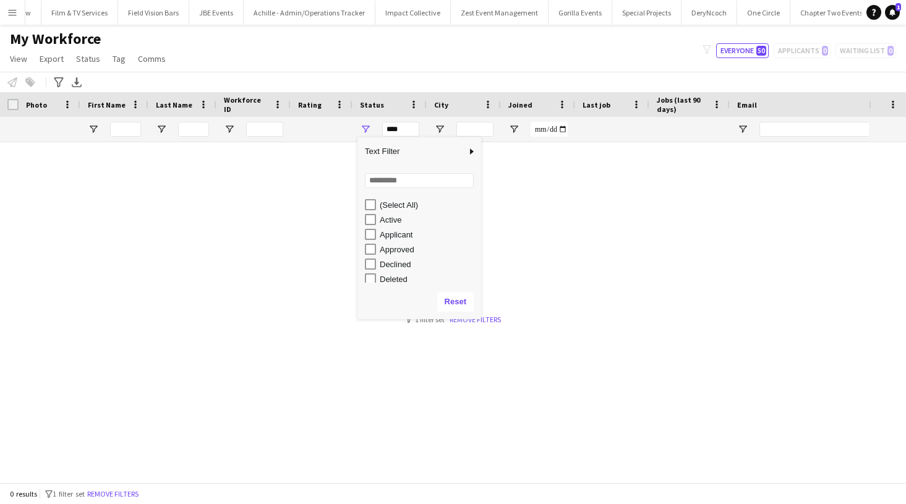
click at [369, 213] on div "Active" at bounding box center [423, 219] width 116 height 15
type input "**********"
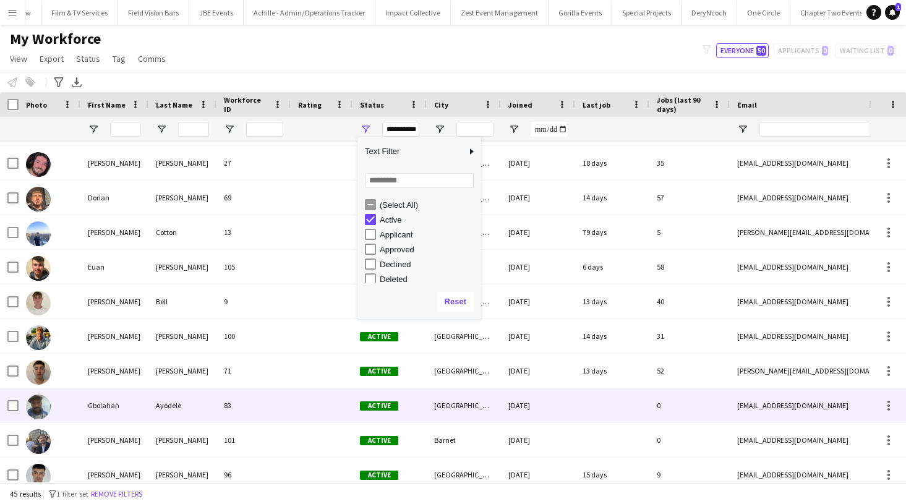
click at [139, 405] on div "Gbolahan" at bounding box center [114, 406] width 68 height 34
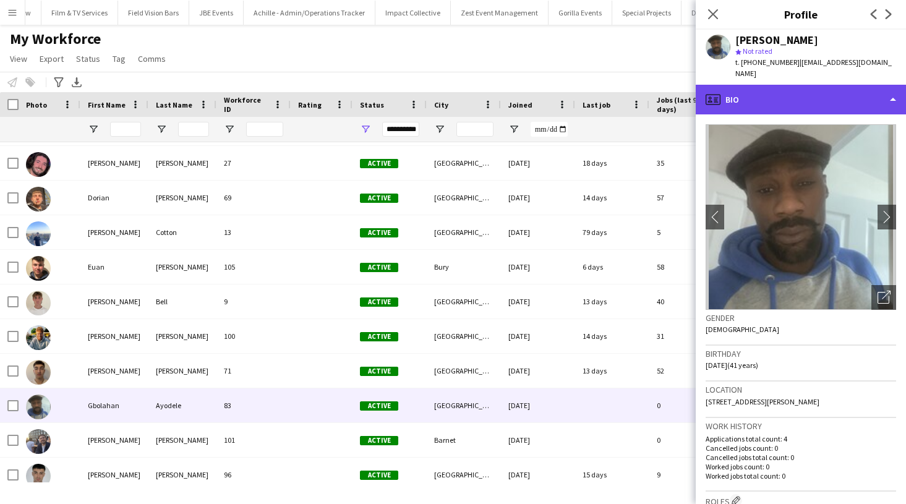
click at [883, 93] on div "profile Bio" at bounding box center [801, 100] width 210 height 30
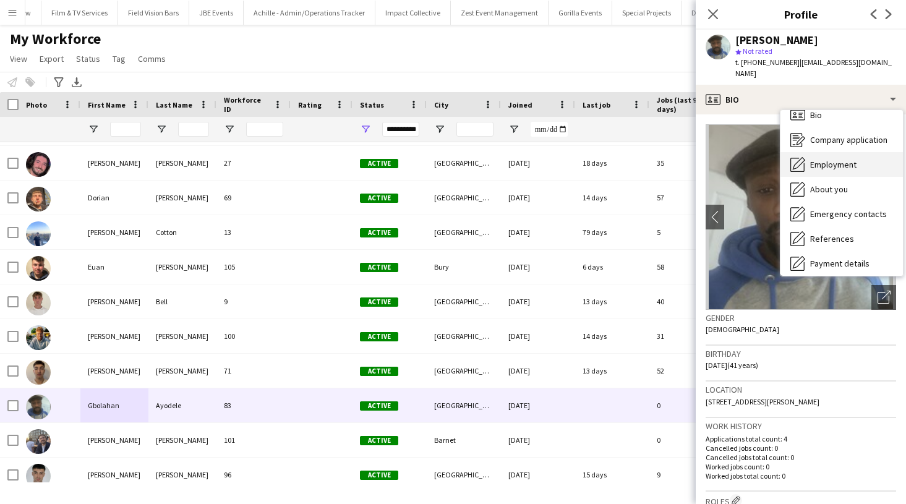
click at [835, 159] on span "Employment" at bounding box center [833, 164] width 46 height 11
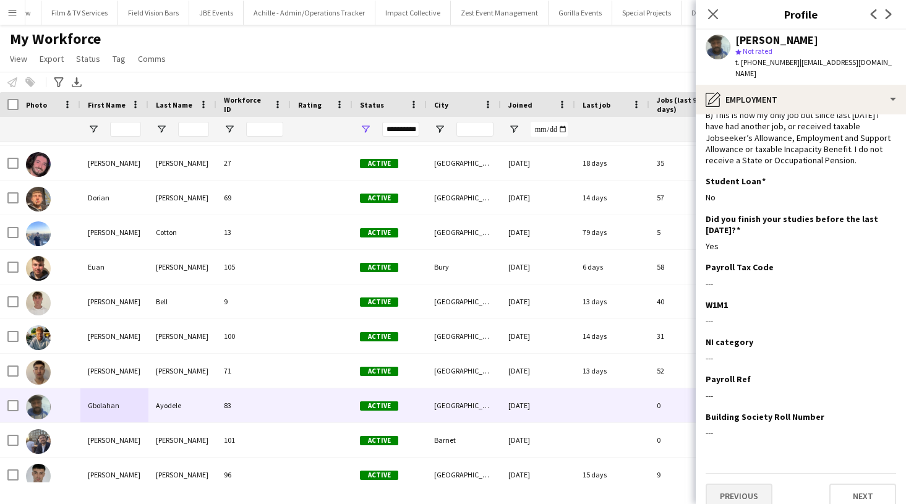
click at [750, 484] on button "Previous" at bounding box center [739, 496] width 67 height 25
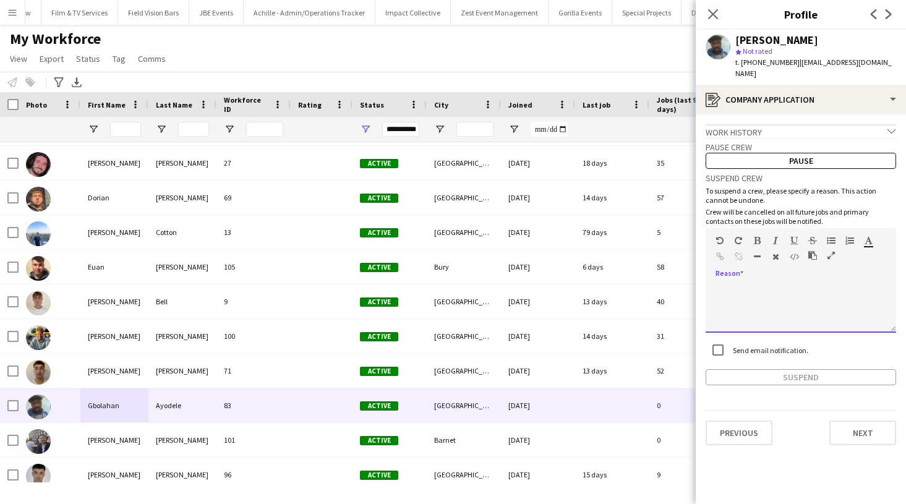
click at [723, 283] on div at bounding box center [801, 307] width 191 height 49
click at [736, 369] on button "Suspend" at bounding box center [801, 377] width 191 height 16
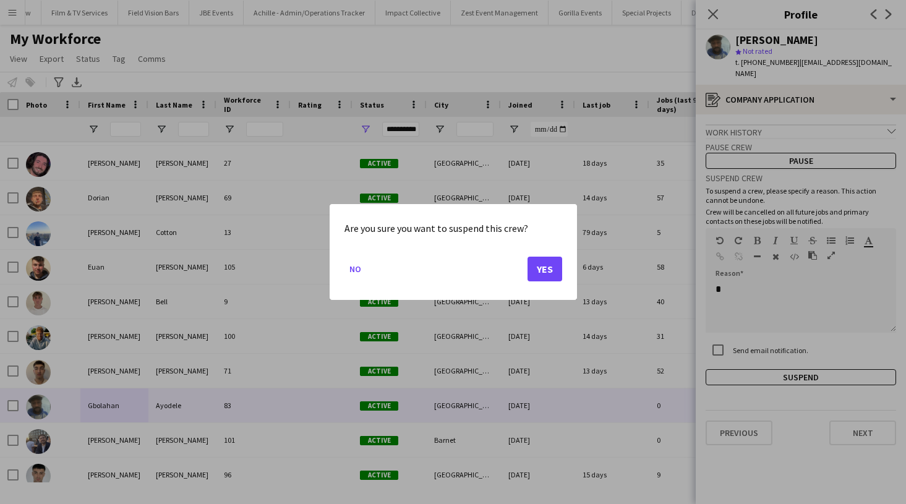
click at [545, 272] on button "Yes" at bounding box center [545, 269] width 35 height 25
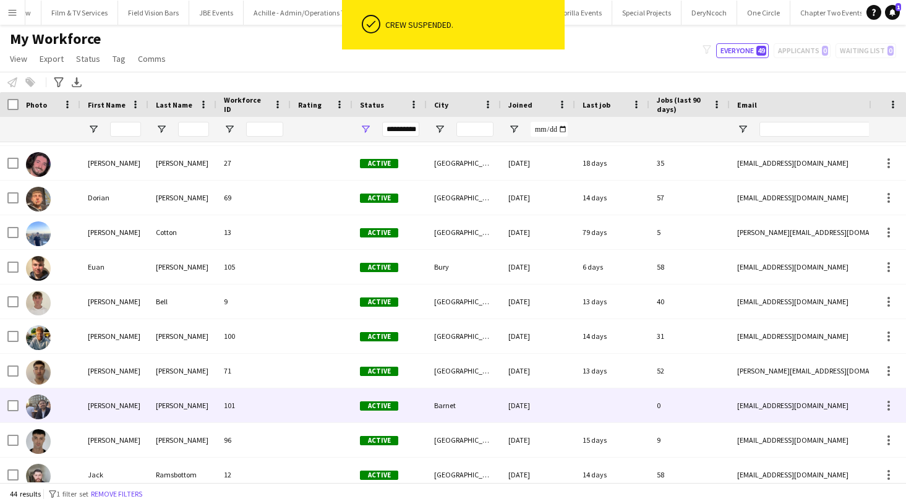
click at [270, 416] on div "101" at bounding box center [254, 406] width 74 height 34
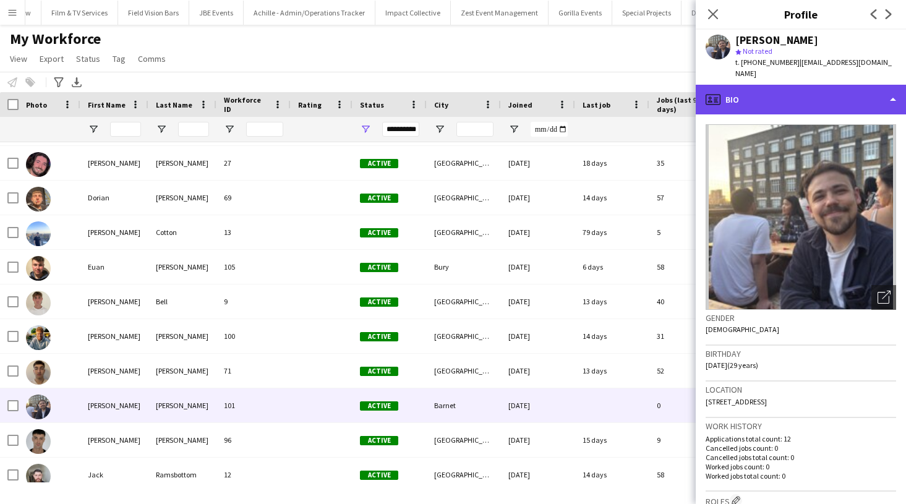
click at [896, 85] on div "profile Bio" at bounding box center [801, 100] width 210 height 30
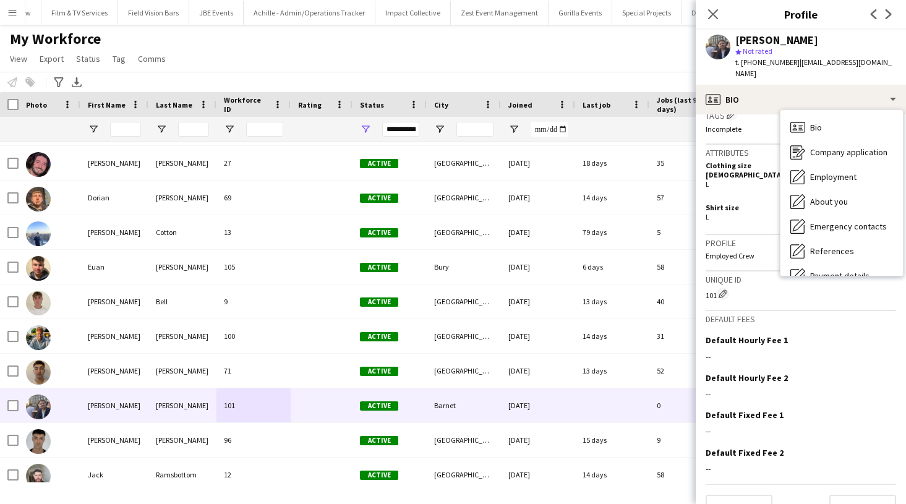
click at [831, 332] on app-crew-profile-bio "Open photos pop-in Gender [DEMOGRAPHIC_DATA] Birthday [DEMOGRAPHIC_DATA] (29 ye…" at bounding box center [801, 309] width 210 height 390
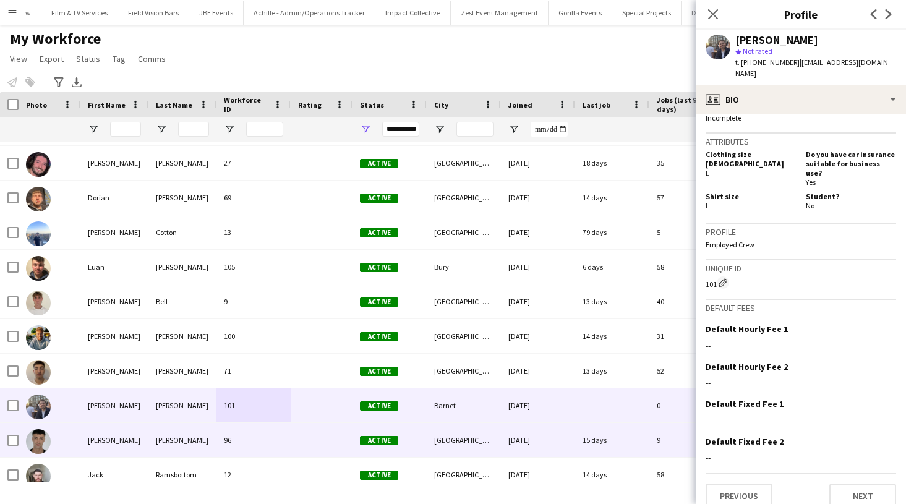
click at [259, 440] on div "96" at bounding box center [254, 440] width 74 height 34
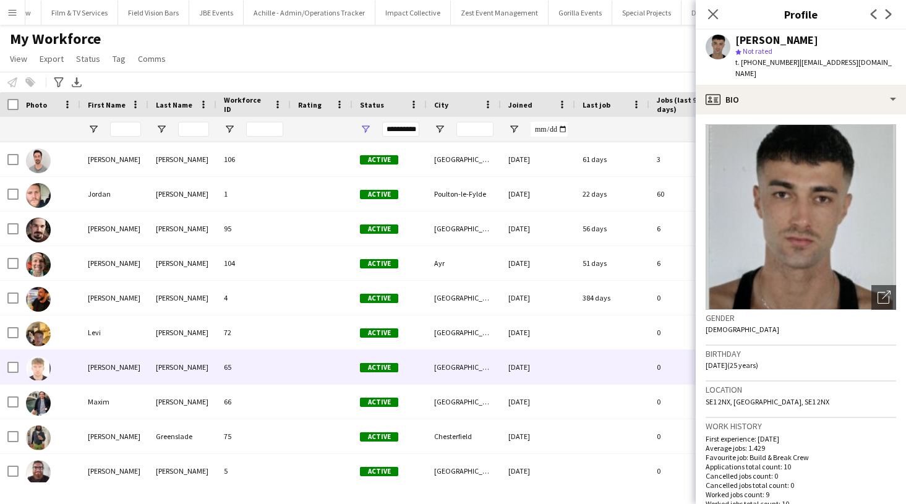
click at [268, 370] on div "65" at bounding box center [254, 367] width 74 height 34
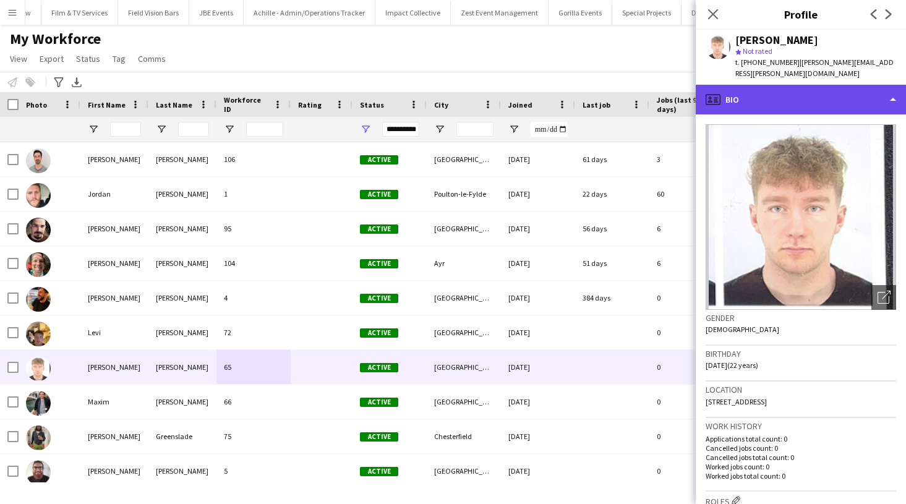
click at [846, 93] on div "profile Bio" at bounding box center [801, 100] width 210 height 30
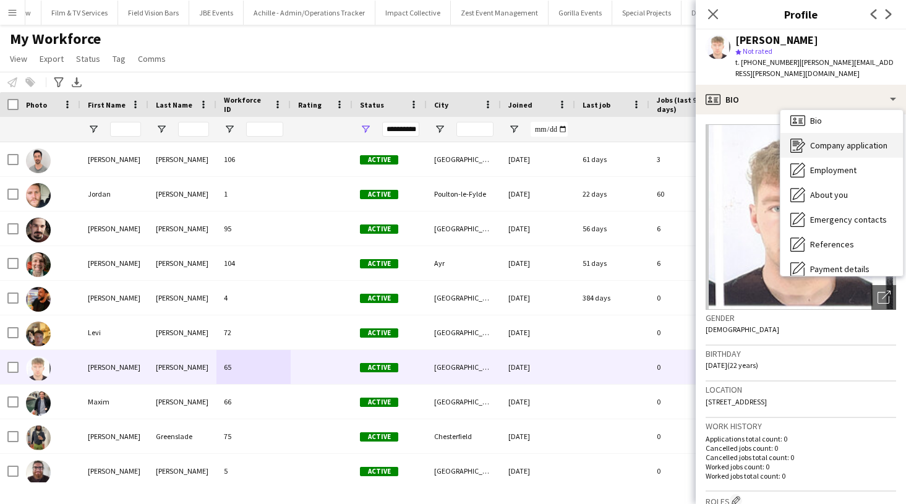
click at [843, 140] on span "Company application" at bounding box center [848, 145] width 77 height 11
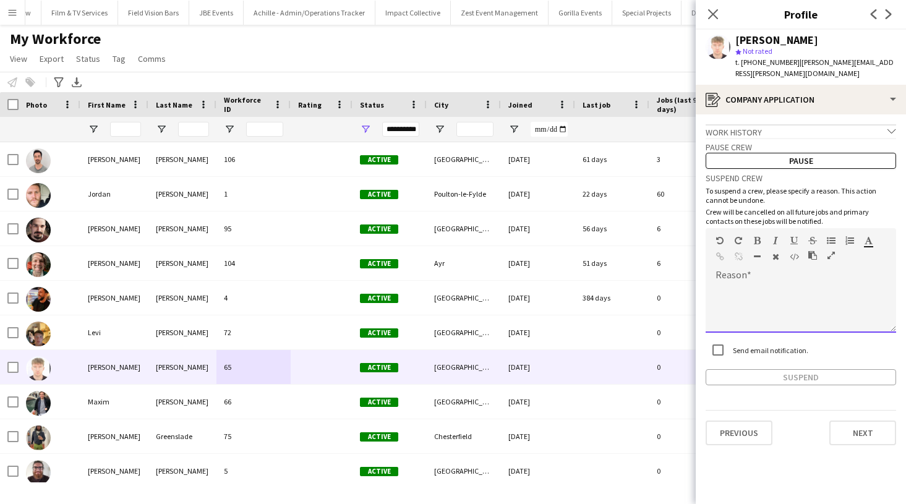
click at [732, 296] on div at bounding box center [801, 307] width 191 height 49
click at [762, 372] on button "Suspend" at bounding box center [801, 377] width 191 height 16
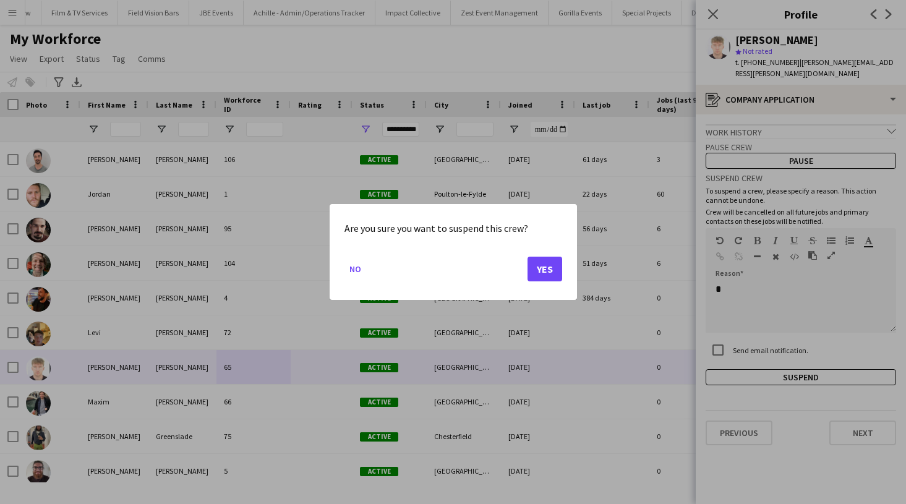
click at [548, 273] on button "Yes" at bounding box center [545, 269] width 35 height 25
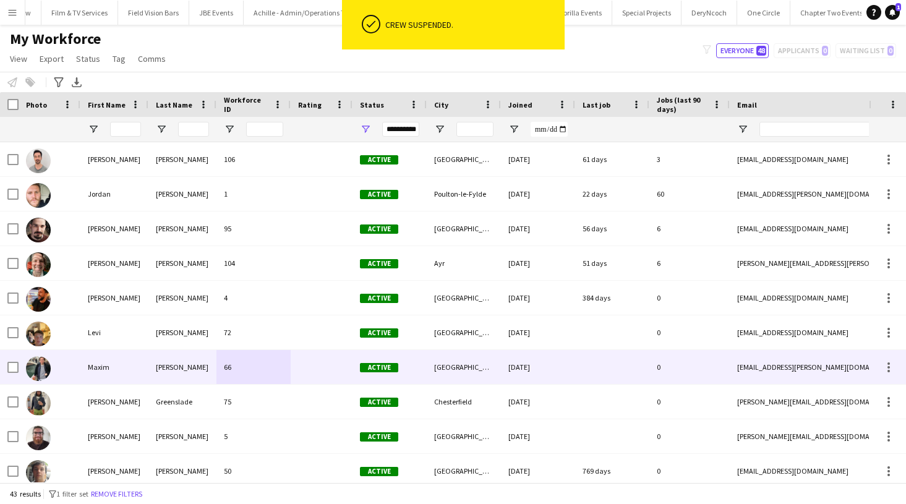
click at [305, 361] on div at bounding box center [322, 367] width 62 height 34
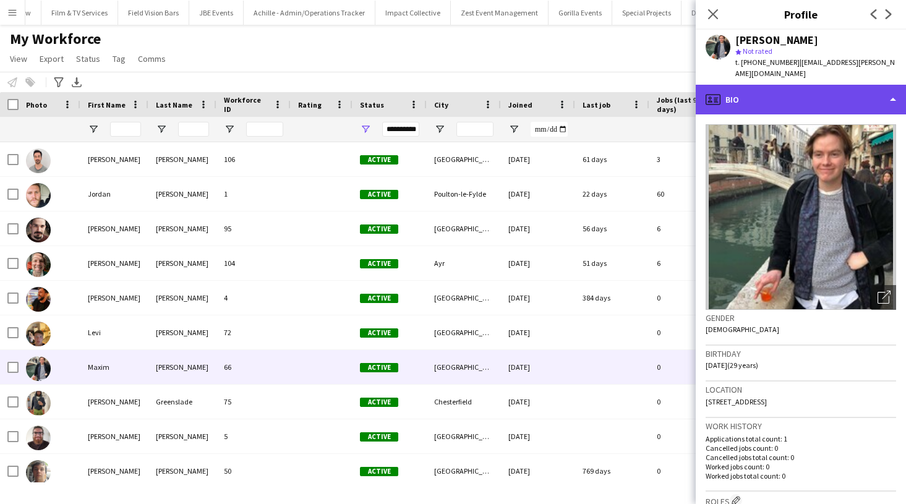
click at [885, 90] on div "profile Bio" at bounding box center [801, 100] width 210 height 30
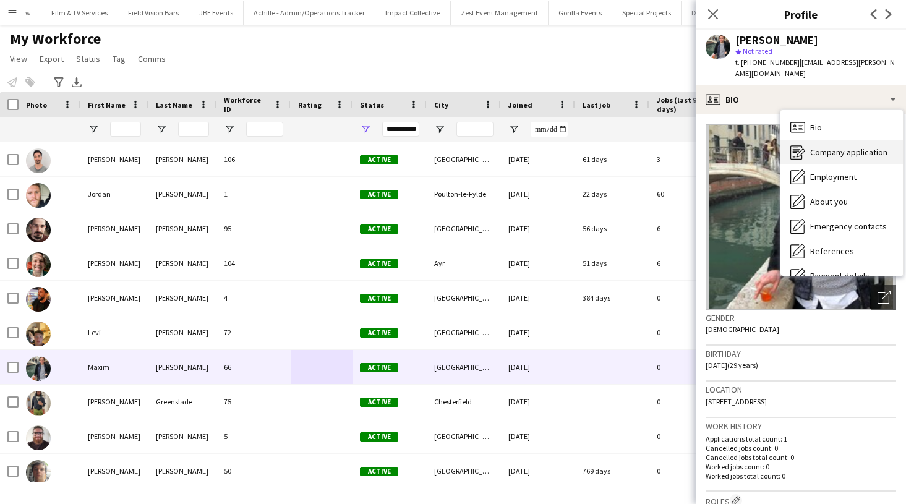
click at [834, 147] on span "Company application" at bounding box center [848, 152] width 77 height 11
